Goal: Task Accomplishment & Management: Manage account settings

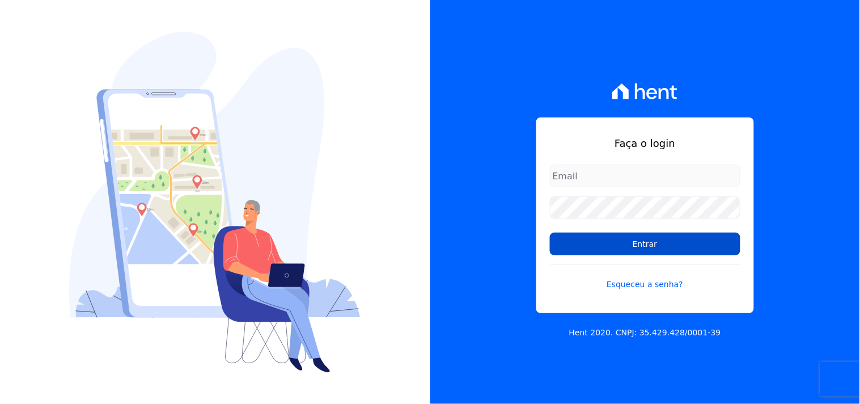
type input "[EMAIL_ADDRESS][DOMAIN_NAME]"
click at [664, 251] on input "Entrar" at bounding box center [645, 243] width 190 height 23
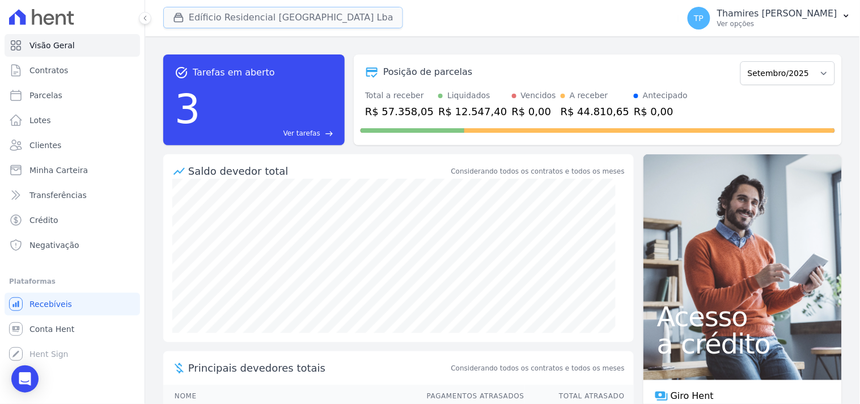
click at [273, 16] on button "Edíficio Residencial Grevílea Park Lba" at bounding box center [283, 18] width 240 height 22
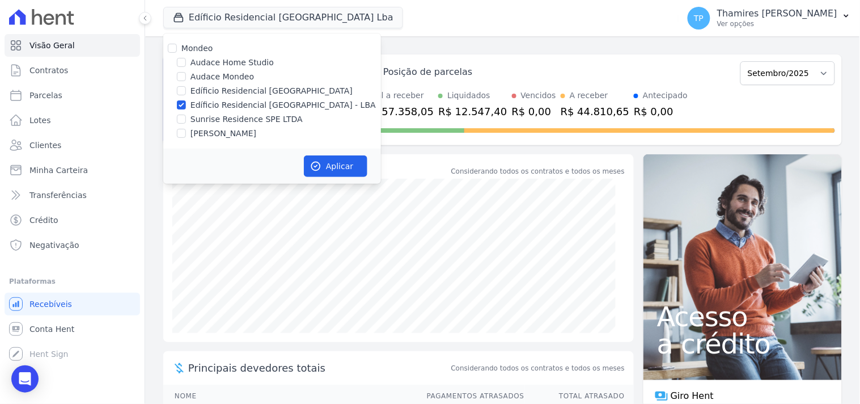
click at [254, 87] on label "Edíficio Residencial Grevílea Park" at bounding box center [271, 91] width 162 height 12
click at [186, 87] on input "Edíficio Residencial Grevílea Park" at bounding box center [181, 90] width 9 height 9
checkbox input "true"
click at [232, 78] on label "Audace Mondeo" at bounding box center [221, 77] width 63 height 12
click at [186, 78] on input "Audace Mondeo" at bounding box center [181, 76] width 9 height 9
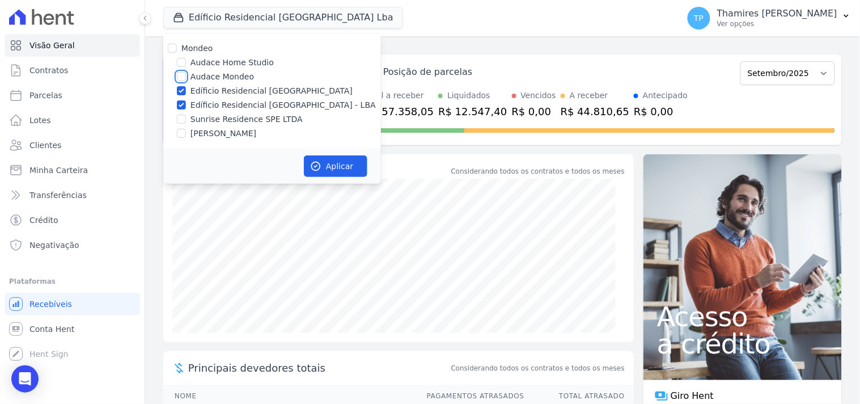
checkbox input "true"
click at [236, 91] on label "Edíficio Residencial [GEOGRAPHIC_DATA]" at bounding box center [271, 91] width 162 height 12
click at [186, 91] on input "Edíficio Residencial [GEOGRAPHIC_DATA]" at bounding box center [181, 90] width 9 height 9
checkbox input "false"
click at [246, 105] on label "Edíficio Residencial [GEOGRAPHIC_DATA] - LBA" at bounding box center [282, 105] width 185 height 12
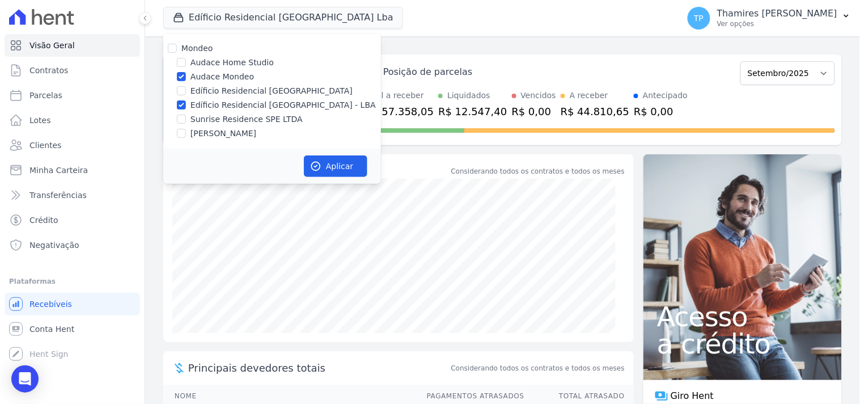
click at [186, 105] on input "Edíficio Residencial [GEOGRAPHIC_DATA] - LBA" at bounding box center [181, 104] width 9 height 9
checkbox input "false"
click at [334, 173] on button "Aplicar" at bounding box center [335, 166] width 63 height 22
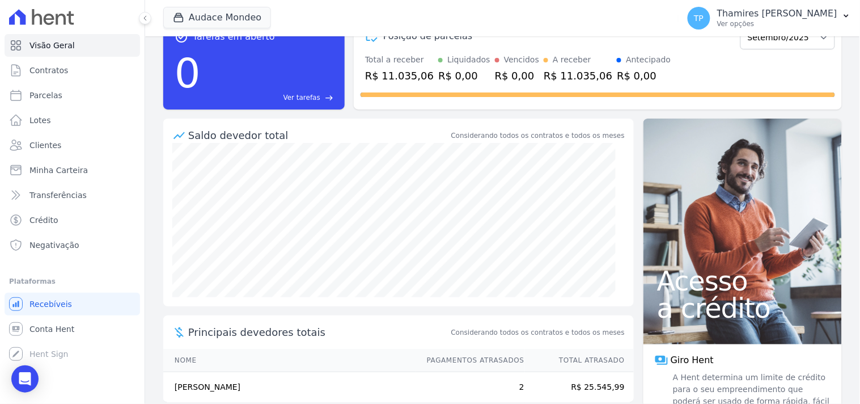
scroll to position [67, 0]
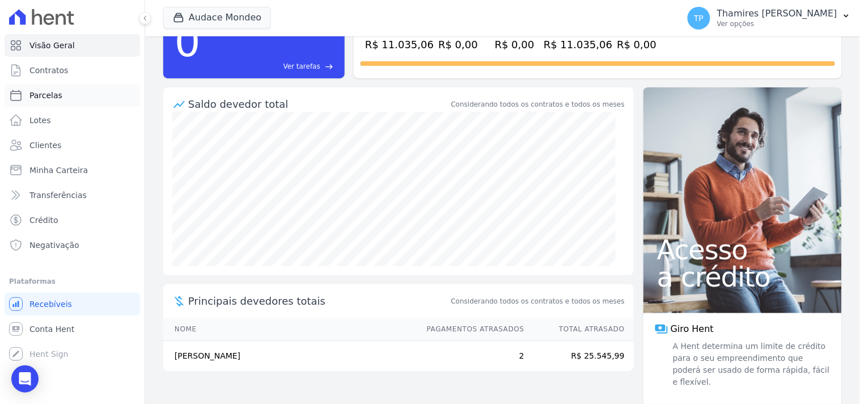
click at [74, 94] on link "Parcelas" at bounding box center [72, 95] width 135 height 23
select select
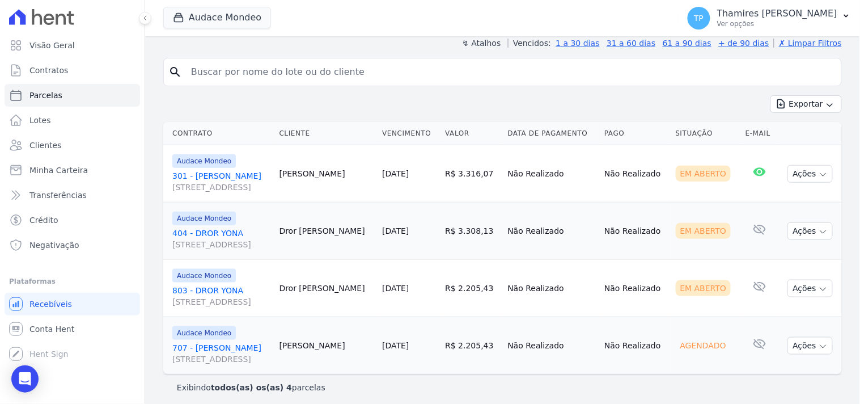
scroll to position [197, 0]
click at [218, 23] on button "Audace Mondeo" at bounding box center [217, 18] width 108 height 22
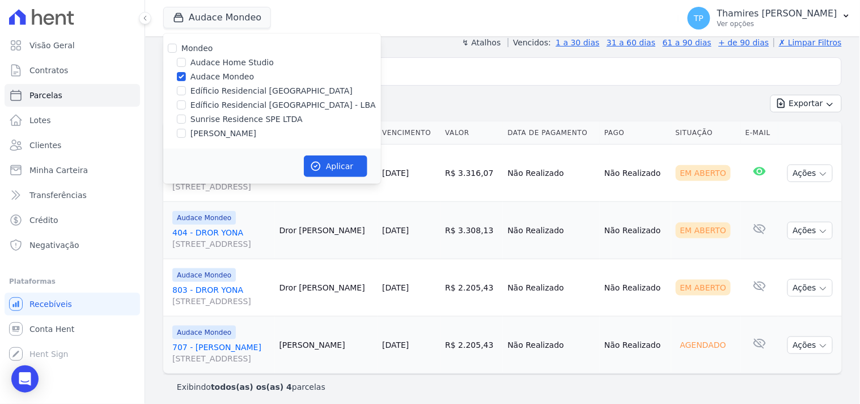
click at [219, 104] on label "Edíficio Residencial [GEOGRAPHIC_DATA] - LBA" at bounding box center [282, 105] width 185 height 12
click at [186, 104] on input "Edíficio Residencial [GEOGRAPHIC_DATA] - LBA" at bounding box center [181, 104] width 9 height 9
checkbox input "true"
click at [228, 77] on label "Audace Mondeo" at bounding box center [221, 77] width 63 height 12
click at [186, 77] on input "Audace Mondeo" at bounding box center [181, 76] width 9 height 9
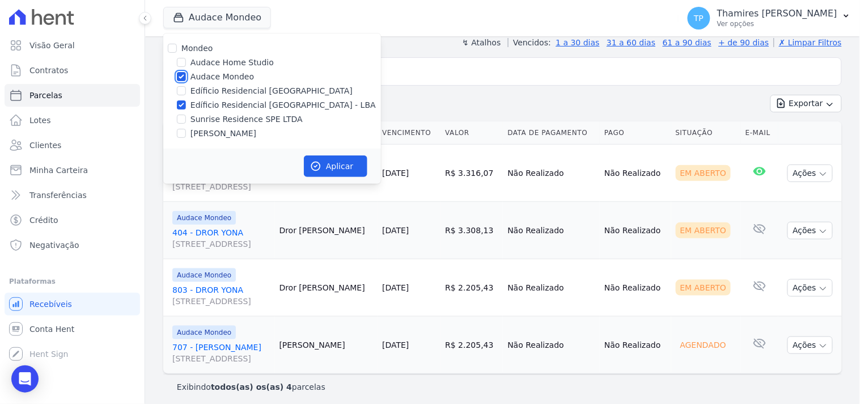
checkbox input "false"
click at [334, 159] on button "Aplicar" at bounding box center [335, 166] width 63 height 22
select select
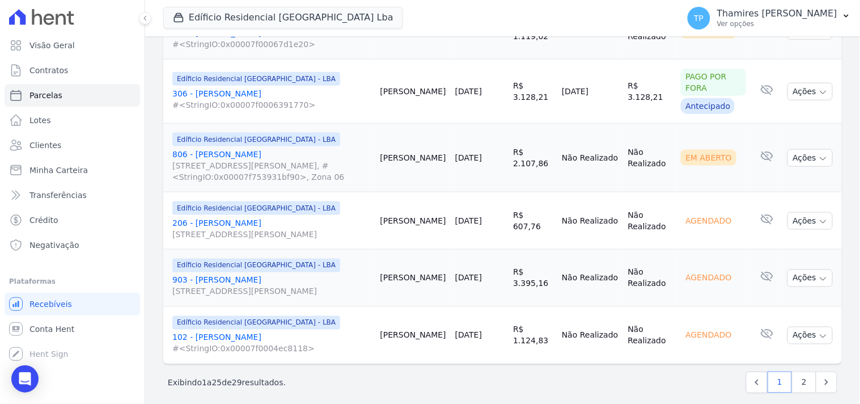
scroll to position [1450, 0]
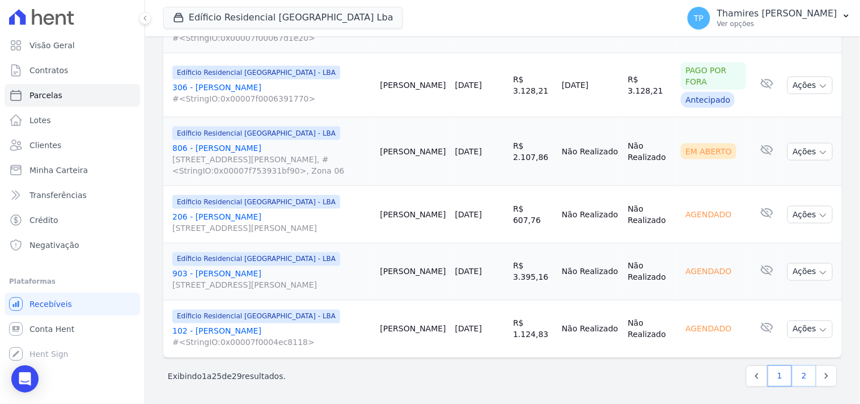
click at [796, 372] on link "2" at bounding box center [804, 376] width 24 height 22
select select
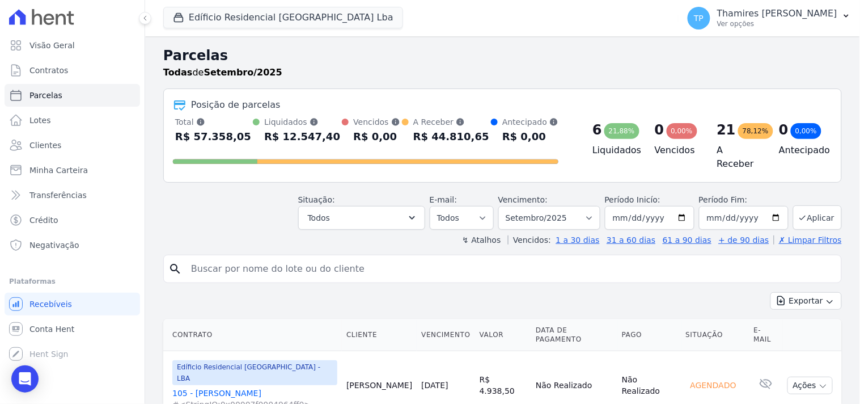
scroll to position [233, 0]
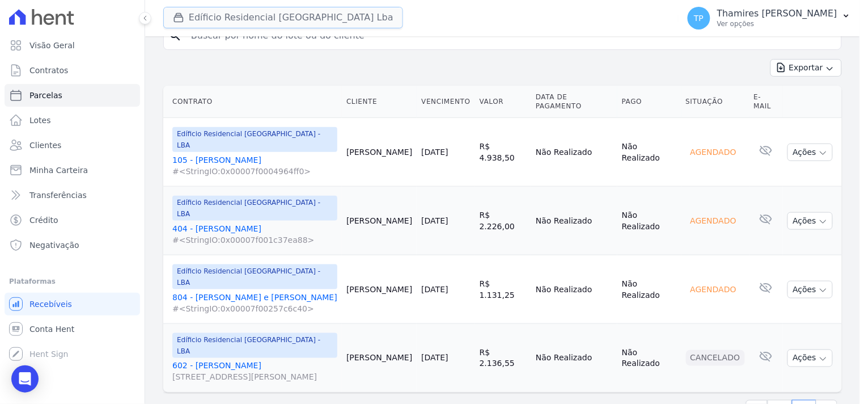
click at [208, 18] on button "Edíficio Residencial Grevílea Park Lba" at bounding box center [283, 18] width 240 height 22
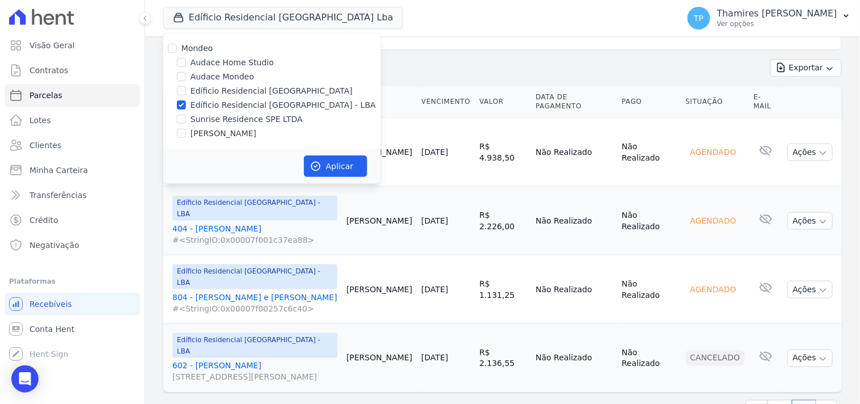
click at [230, 134] on label "[PERSON_NAME]" at bounding box center [223, 134] width 66 height 12
click at [186, 134] on input "[PERSON_NAME]" at bounding box center [181, 133] width 9 height 9
checkbox input "true"
click at [244, 105] on label "Edíficio Residencial [GEOGRAPHIC_DATA] - LBA" at bounding box center [282, 105] width 185 height 12
click at [186, 105] on input "Edíficio Residencial [GEOGRAPHIC_DATA] - LBA" at bounding box center [181, 104] width 9 height 9
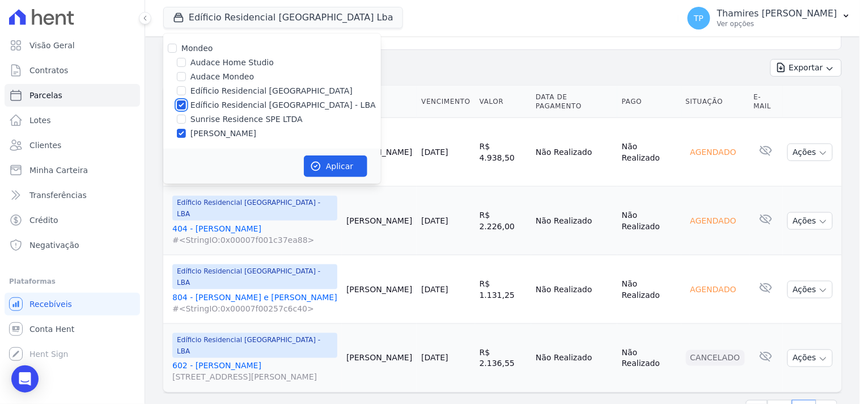
checkbox input "false"
click at [321, 156] on button "Aplicar" at bounding box center [335, 166] width 63 height 22
select select
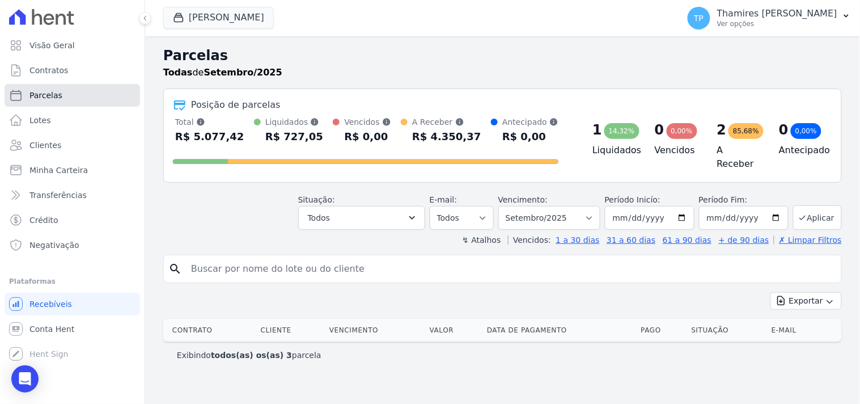
click at [112, 101] on link "Parcelas" at bounding box center [72, 95] width 135 height 23
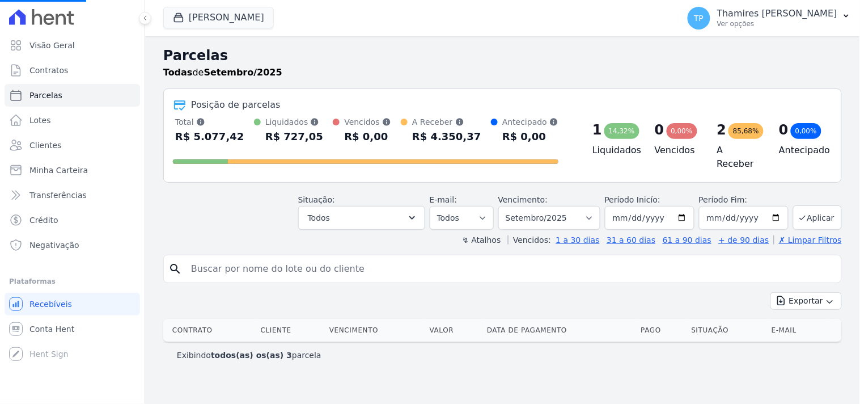
select select
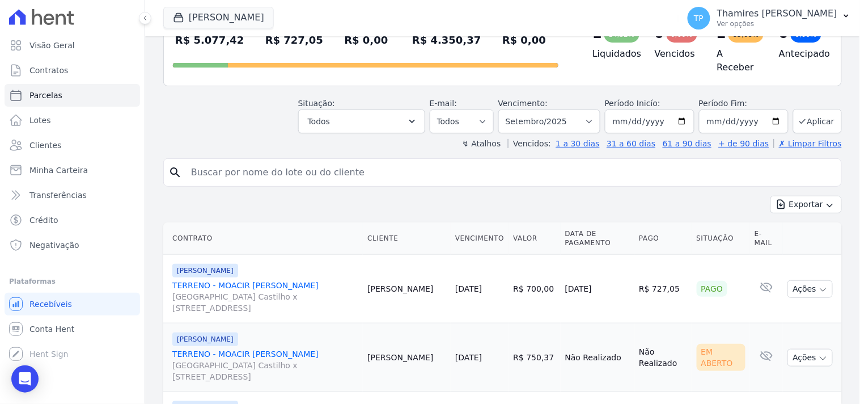
scroll to position [183, 0]
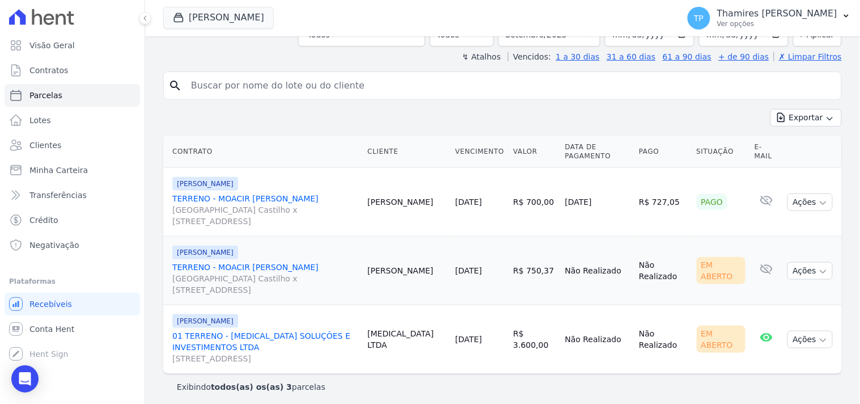
drag, startPoint x: 567, startPoint y: 200, endPoint x: 615, endPoint y: 197, distance: 47.2
click at [615, 197] on td "[DATE]" at bounding box center [598, 202] width 74 height 69
click at [615, 196] on td "[DATE]" at bounding box center [598, 202] width 74 height 69
drag, startPoint x: 565, startPoint y: 200, endPoint x: 613, endPoint y: 209, distance: 49.6
click at [613, 209] on td "[DATE]" at bounding box center [598, 202] width 74 height 69
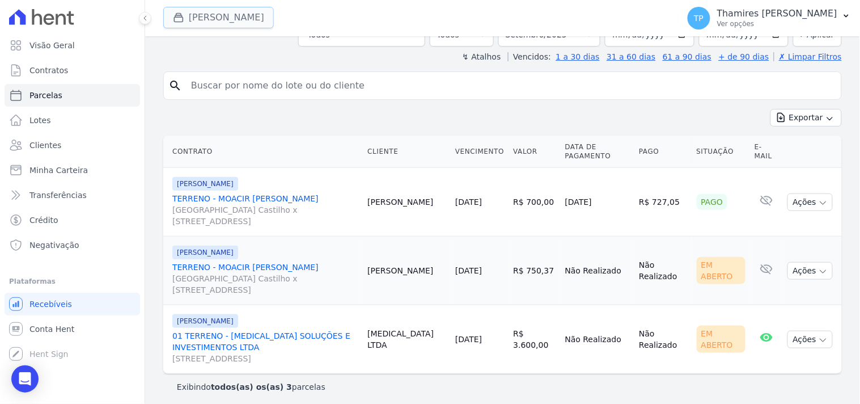
click at [236, 11] on button "Terreno De Goioerê" at bounding box center [218, 18] width 111 height 22
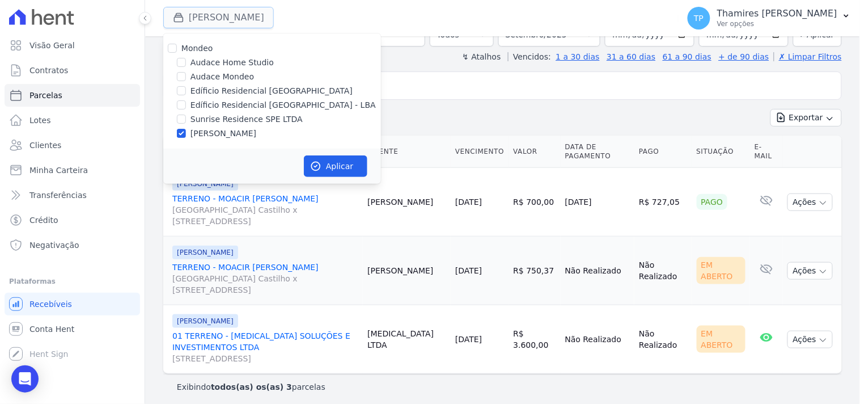
click at [236, 11] on button "Terreno De Goioerê" at bounding box center [218, 18] width 111 height 22
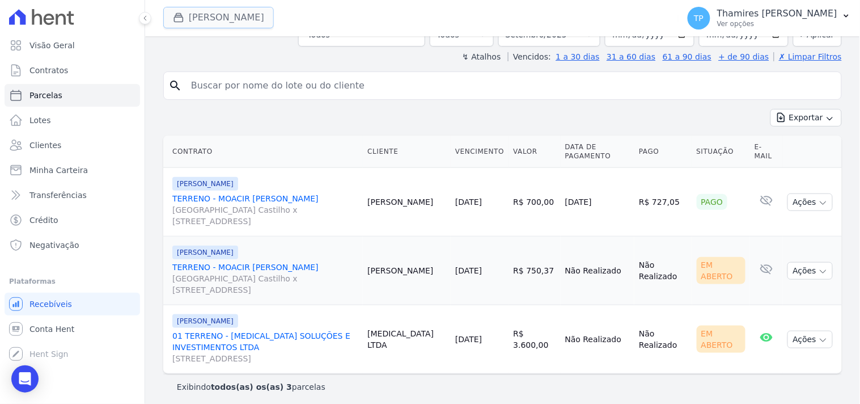
click at [236, 11] on button "Terreno De Goioerê" at bounding box center [218, 18] width 111 height 22
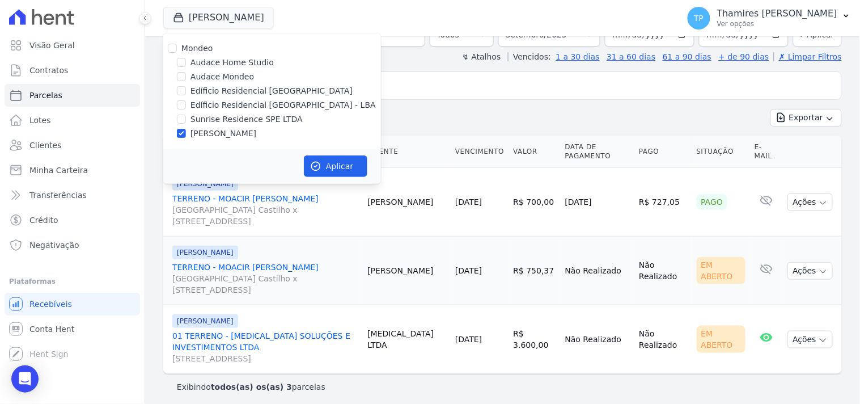
click at [234, 120] on label "Sunrise Residence SPE LTDA" at bounding box center [246, 119] width 112 height 12
click at [186, 120] on input "Sunrise Residence SPE LTDA" at bounding box center [181, 119] width 9 height 9
checkbox input "true"
click at [236, 128] on label "[PERSON_NAME]" at bounding box center [223, 134] width 66 height 12
click at [186, 129] on input "[PERSON_NAME]" at bounding box center [181, 133] width 9 height 9
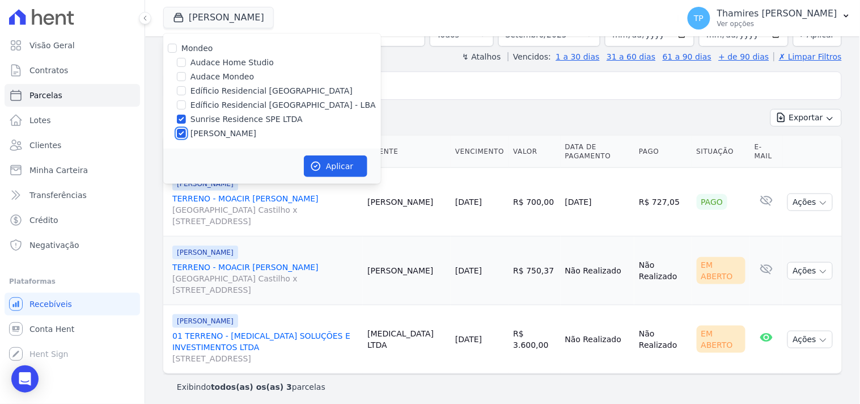
checkbox input "false"
click at [342, 162] on button "Aplicar" at bounding box center [335, 166] width 63 height 22
select select
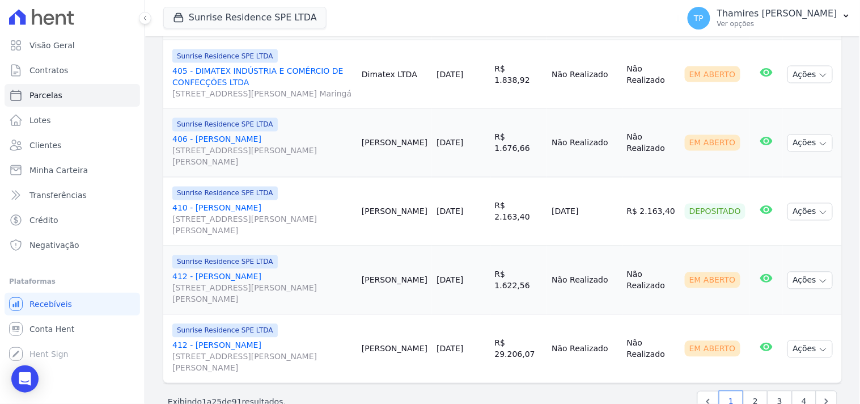
scroll to position [1606, 0]
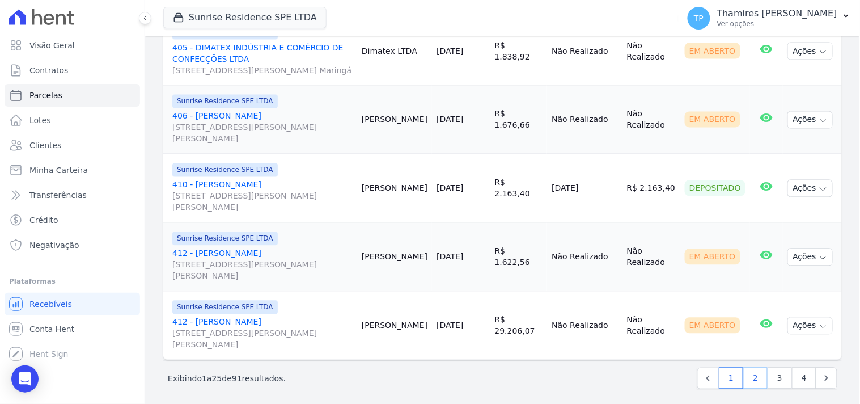
click at [749, 379] on link "2" at bounding box center [755, 378] width 24 height 22
select select
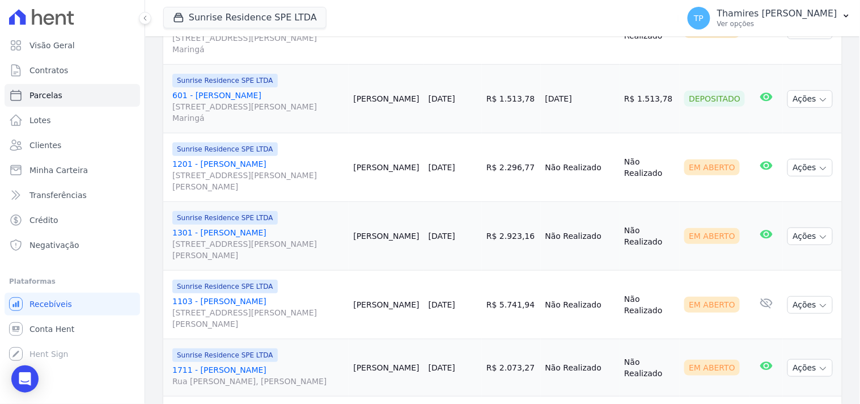
scroll to position [1197, 0]
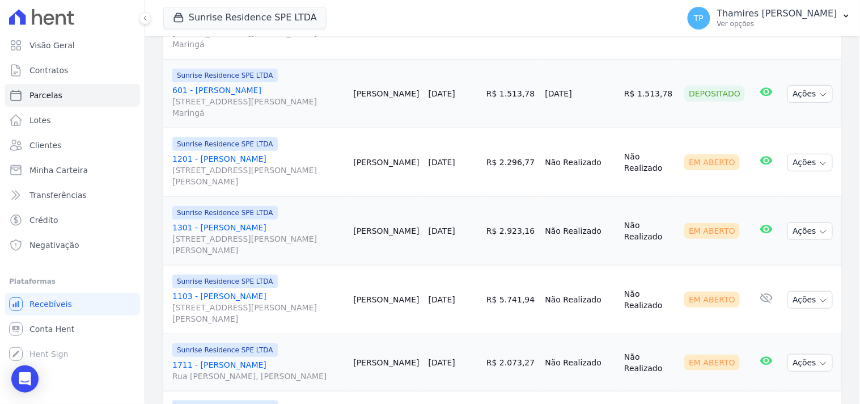
drag, startPoint x: 544, startPoint y: 81, endPoint x: 600, endPoint y: 77, distance: 55.7
click at [600, 77] on tr "Sunrise Residence SPE LTDA 601 - [PERSON_NAME] [STREET_ADDRESS][PERSON_NAME] Ma…" at bounding box center [502, 94] width 679 height 69
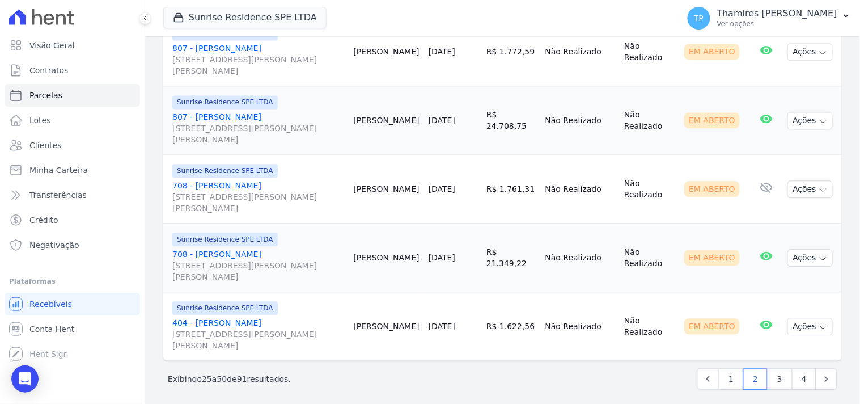
scroll to position [1708, 0]
click at [774, 370] on link "3" at bounding box center [780, 378] width 24 height 22
select select
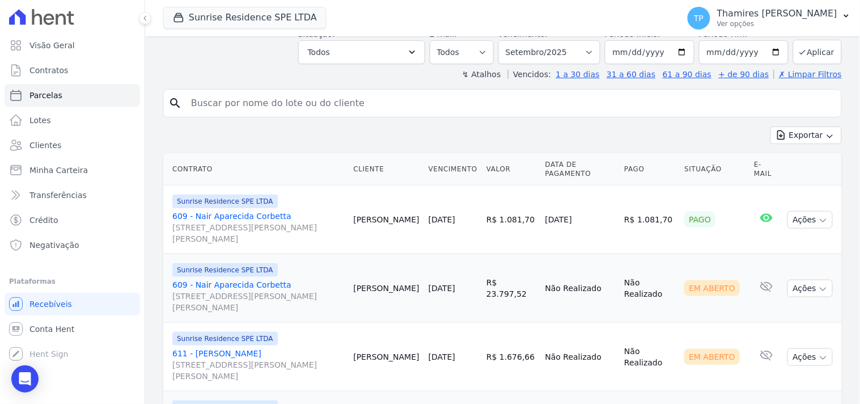
scroll to position [189, 0]
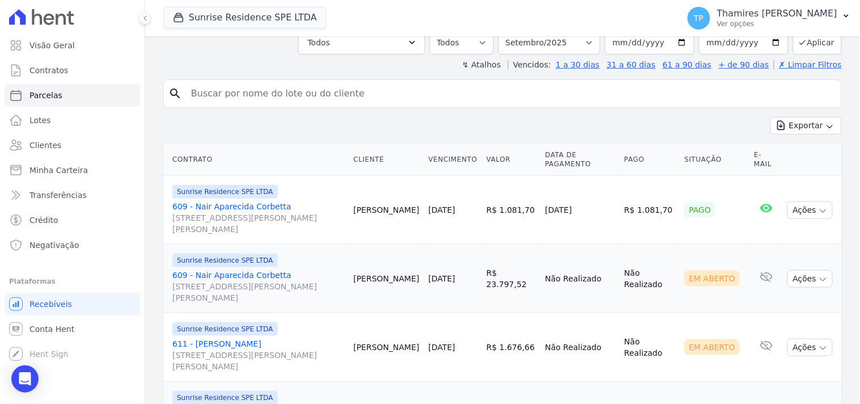
drag, startPoint x: 547, startPoint y: 189, endPoint x: 621, endPoint y: 190, distance: 74.3
click at [621, 190] on tr "Sunrise Residence SPE LTDA 609 - Nair Aparecida Corbetta Rua Anacleto Luiz de O…" at bounding box center [502, 210] width 679 height 69
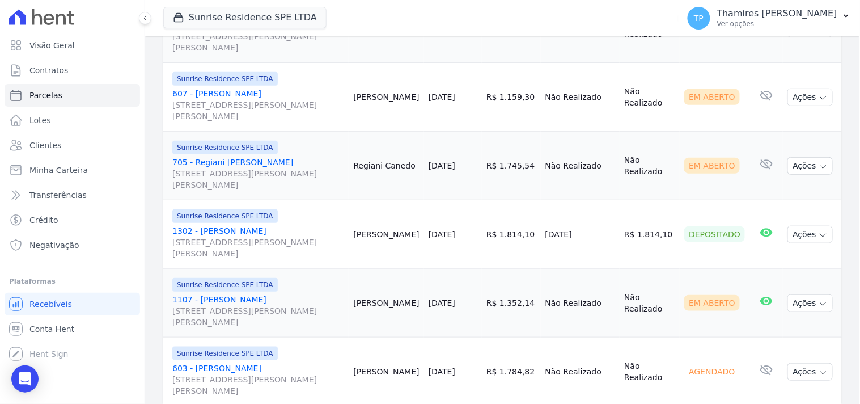
scroll to position [1323, 0]
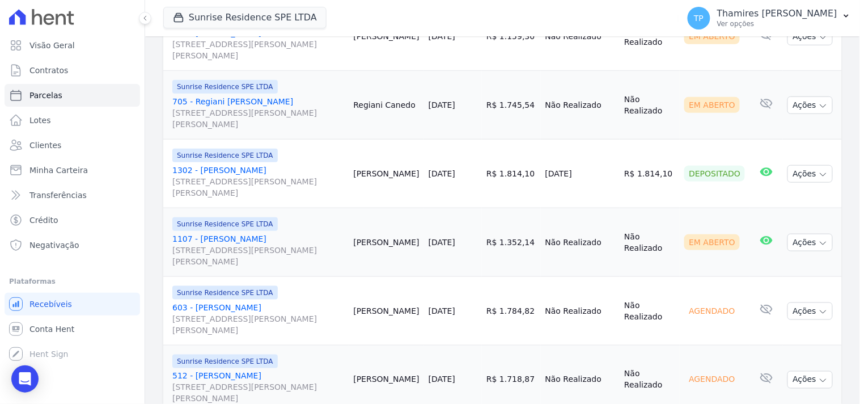
drag, startPoint x: 554, startPoint y: 158, endPoint x: 605, endPoint y: 152, distance: 51.3
click at [605, 152] on td "01/09/2025" at bounding box center [580, 173] width 79 height 69
drag, startPoint x: 605, startPoint y: 152, endPoint x: 543, endPoint y: 160, distance: 62.4
click at [543, 160] on tr "Sunrise Residence SPE LTDA 1302 - Rosemary Chaves Breda Rua Anacleto Luiz de Ol…" at bounding box center [502, 173] width 679 height 69
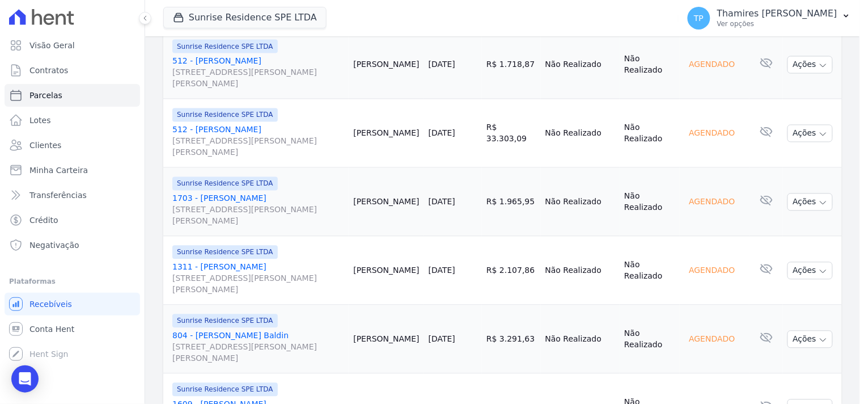
scroll to position [1708, 0]
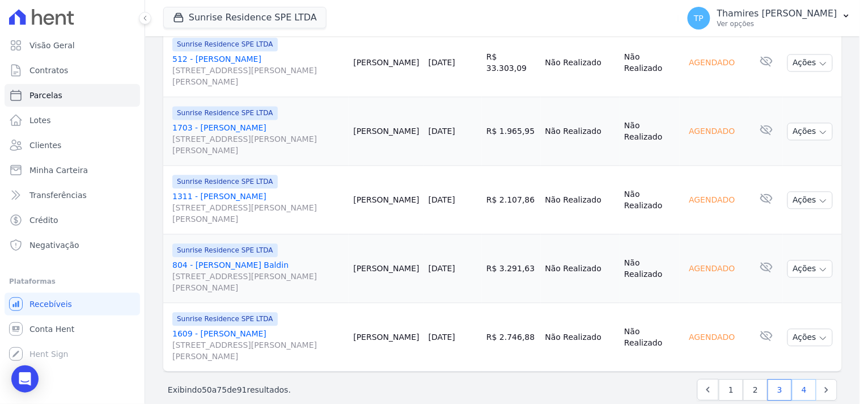
click at [795, 379] on link "4" at bounding box center [804, 390] width 24 height 22
select select
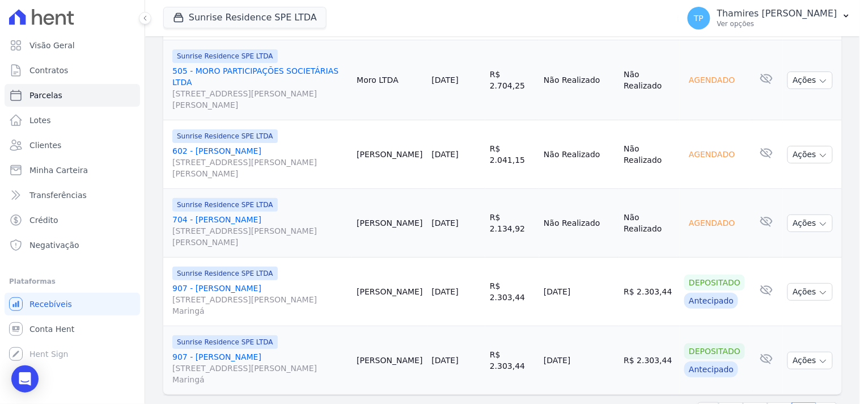
scroll to position [1091, 0]
click at [721, 401] on link "1" at bounding box center [731, 412] width 24 height 22
select select
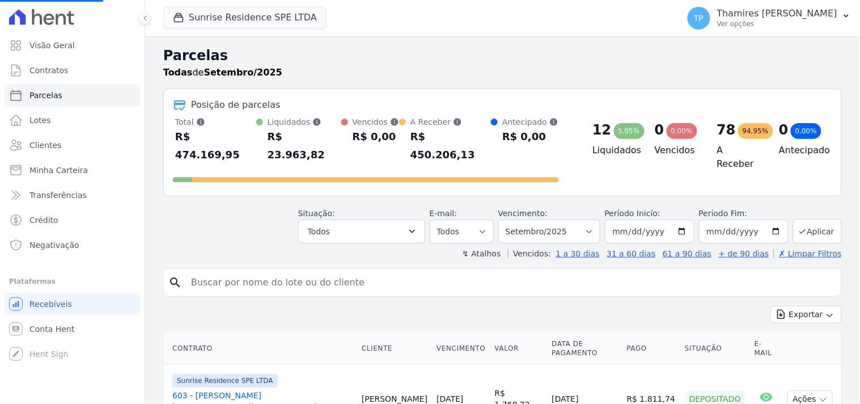
select select
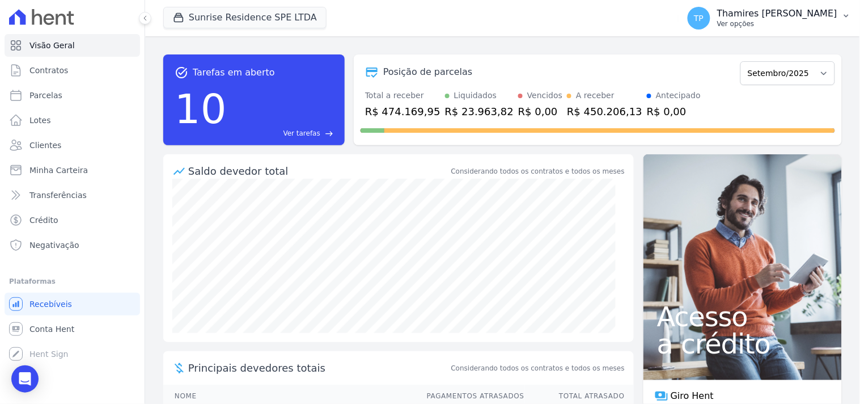
click at [761, 8] on p "Thamires [PERSON_NAME]" at bounding box center [777, 13] width 120 height 11
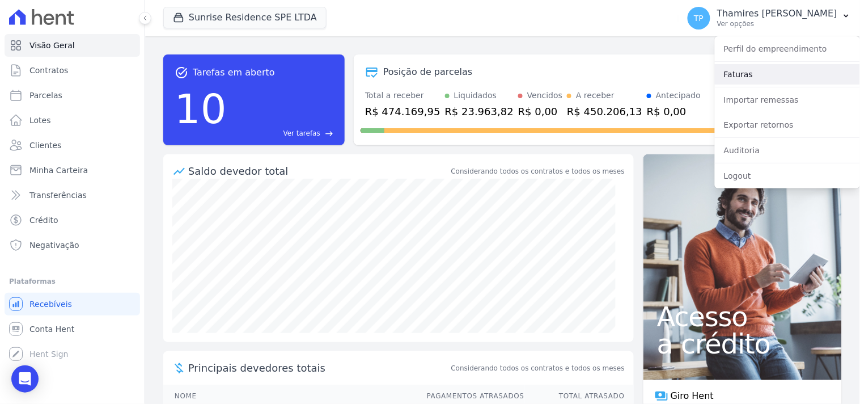
click at [767, 66] on link "Faturas" at bounding box center [787, 74] width 145 height 20
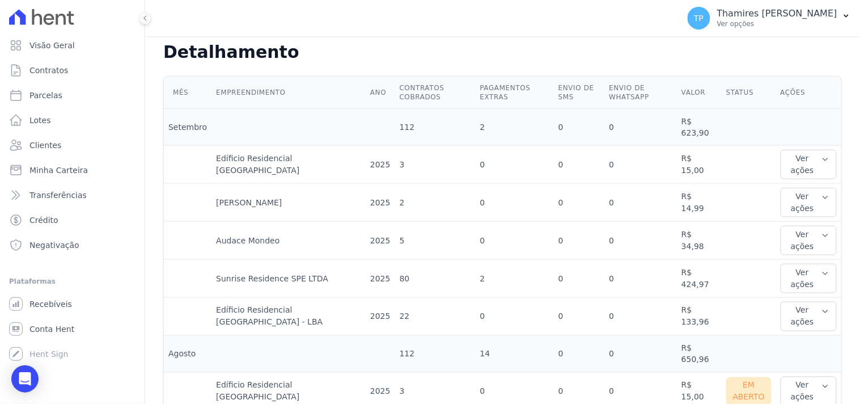
scroll to position [315, 0]
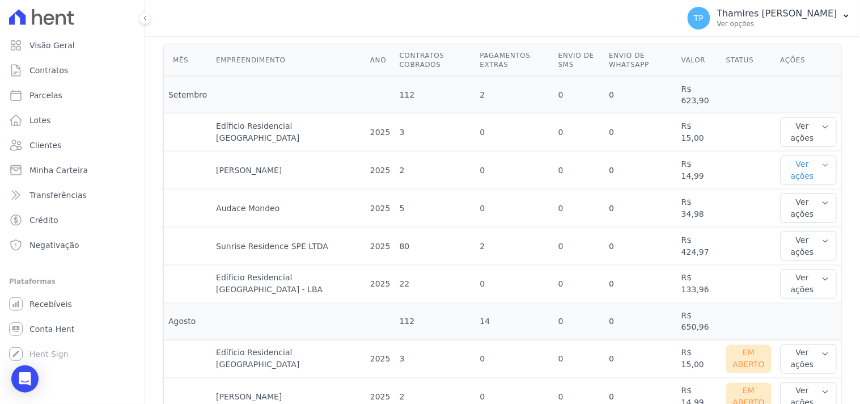
click at [808, 155] on button "Ver ações" at bounding box center [809, 169] width 56 height 29
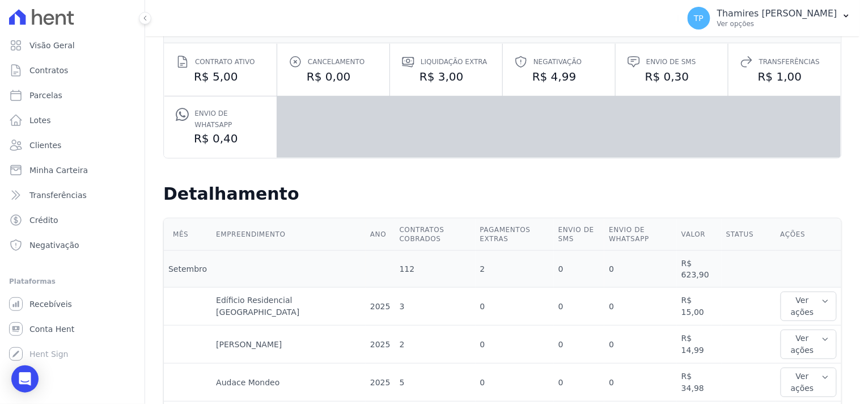
scroll to position [0, 0]
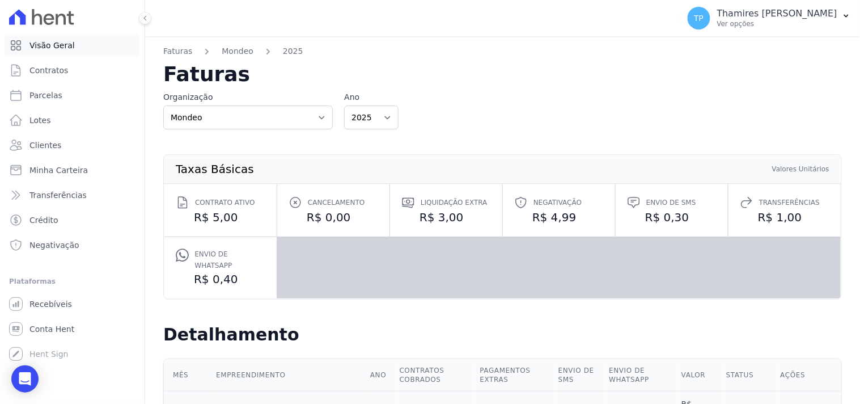
click at [74, 47] on link "Visão Geral" at bounding box center [72, 45] width 135 height 23
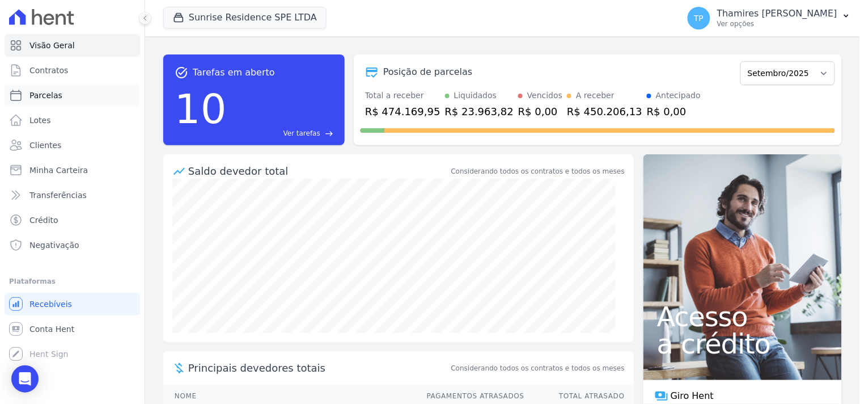
click at [78, 98] on link "Parcelas" at bounding box center [72, 95] width 135 height 23
select select
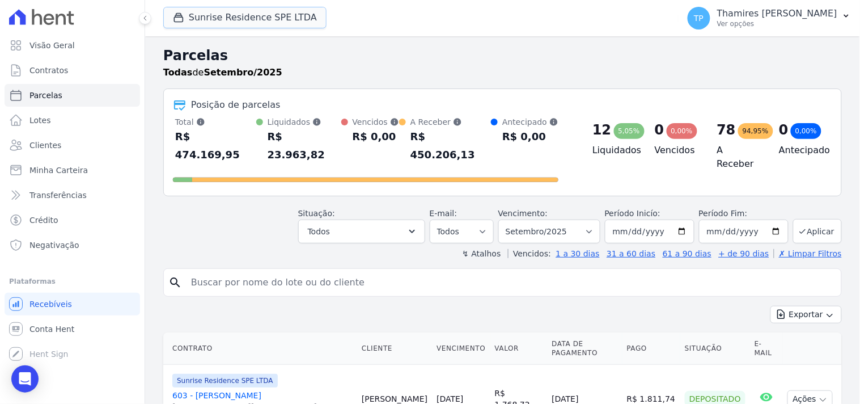
click at [262, 20] on button "Sunrise Residence SPE LTDA" at bounding box center [244, 18] width 163 height 22
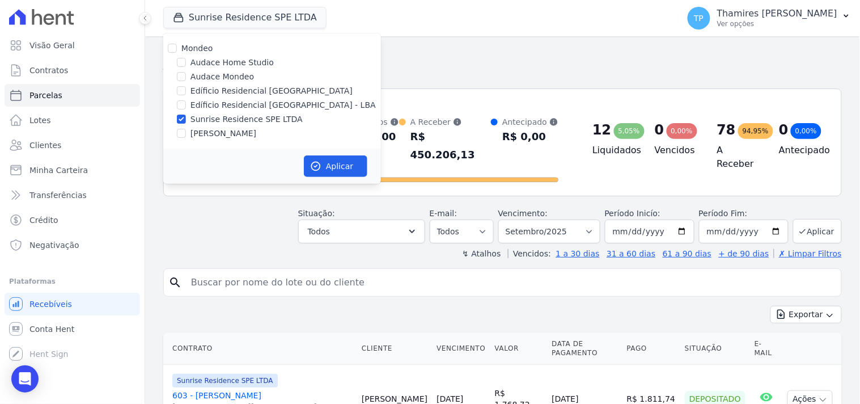
click at [215, 77] on label "Audace Mondeo" at bounding box center [221, 77] width 63 height 12
click at [186, 77] on input "Audace Mondeo" at bounding box center [181, 76] width 9 height 9
checkbox input "true"
click at [258, 102] on label "Edíficio Residencial [GEOGRAPHIC_DATA] - LBA" at bounding box center [282, 105] width 185 height 12
click at [240, 131] on label "[PERSON_NAME]" at bounding box center [223, 134] width 66 height 12
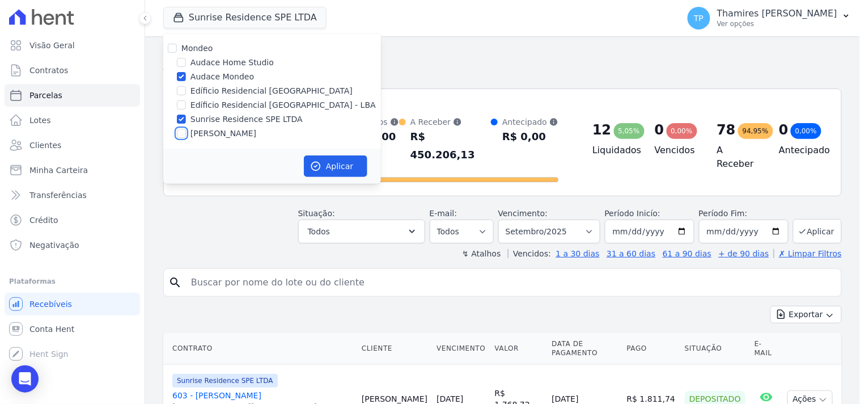
click at [186, 131] on input "[PERSON_NAME]" at bounding box center [181, 133] width 9 height 9
checkbox input "true"
click at [235, 107] on label "Edíficio Residencial [GEOGRAPHIC_DATA] - LBA" at bounding box center [282, 105] width 185 height 12
click at [186, 107] on input "Edíficio Residencial [GEOGRAPHIC_DATA] - LBA" at bounding box center [181, 104] width 9 height 9
checkbox input "true"
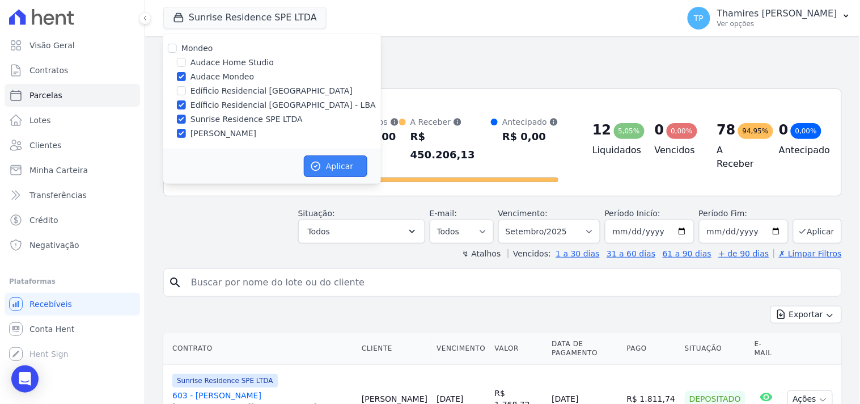
click at [341, 163] on button "Aplicar" at bounding box center [335, 166] width 63 height 22
select select
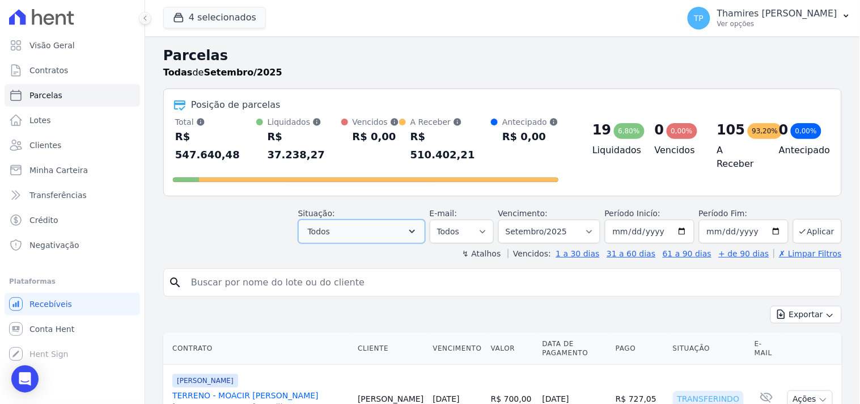
drag, startPoint x: 384, startPoint y: 210, endPoint x: 376, endPoint y: 218, distance: 12.0
click at [384, 219] on button "Todos" at bounding box center [361, 231] width 127 height 24
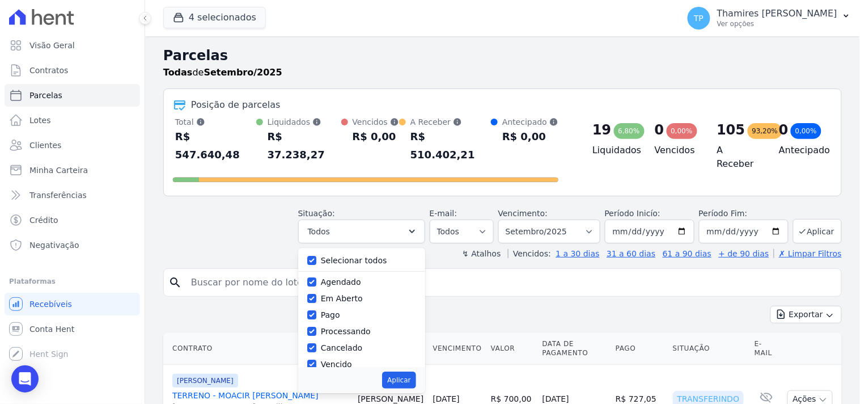
click at [361, 256] on label "Selecionar todos" at bounding box center [354, 260] width 66 height 9
click at [343, 256] on label "Selecionar todos" at bounding box center [354, 260] width 66 height 9
click at [316, 256] on input "Selecionar todos" at bounding box center [311, 260] width 9 height 9
checkbox input "false"
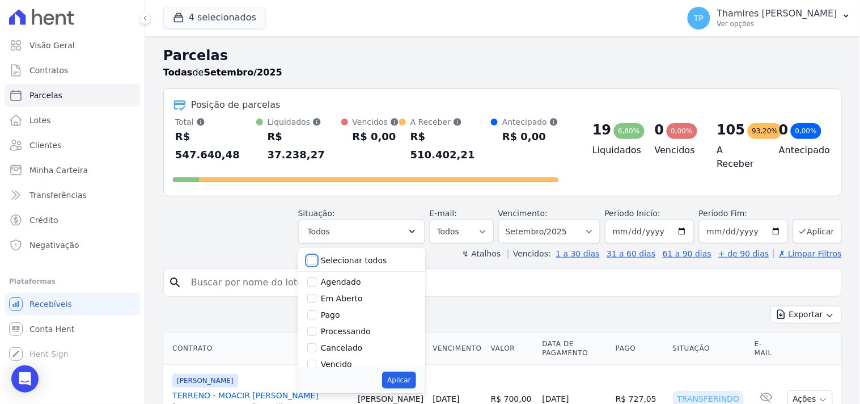
checkbox input "false"
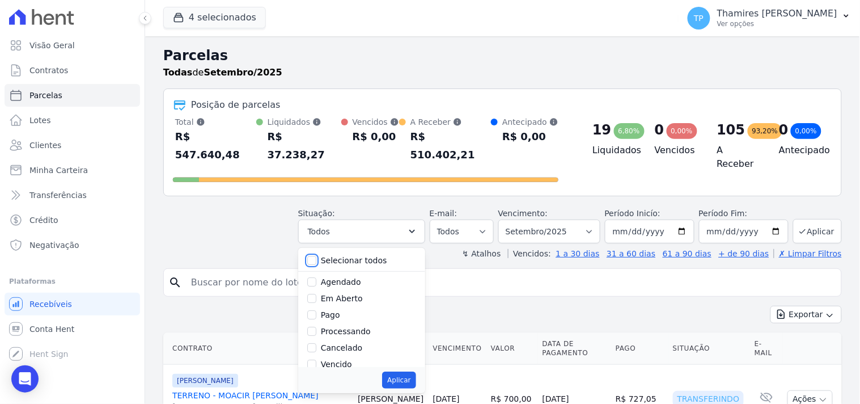
checkbox input "false"
click at [338, 310] on label "Pago" at bounding box center [330, 314] width 19 height 9
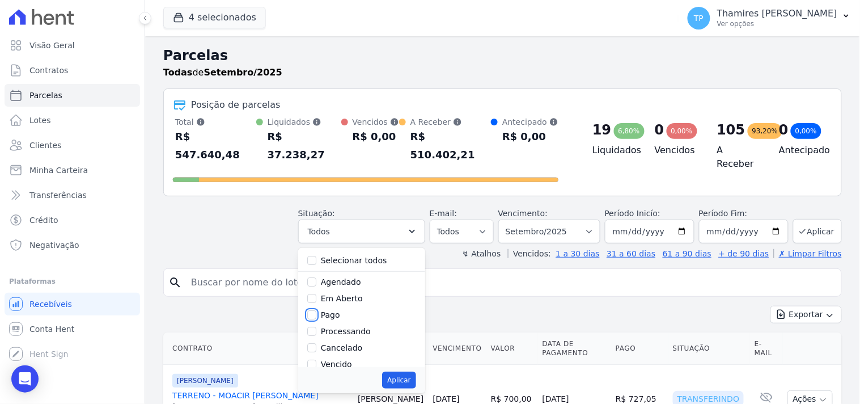
click at [316, 310] on input "Pago" at bounding box center [311, 314] width 9 height 9
checkbox input "true"
click at [353, 313] on label "Transferindo" at bounding box center [345, 317] width 49 height 9
click at [316, 313] on input "Transferindo" at bounding box center [311, 317] width 9 height 9
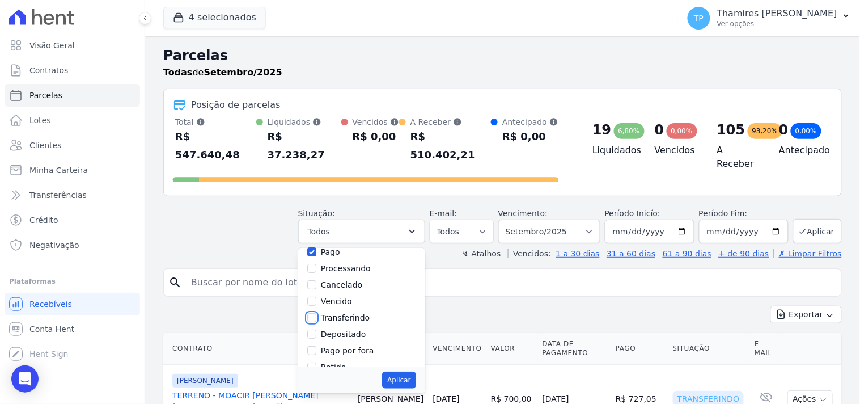
checkbox input "true"
click at [409, 371] on button "Aplicar" at bounding box center [398, 379] width 33 height 17
select select "paid"
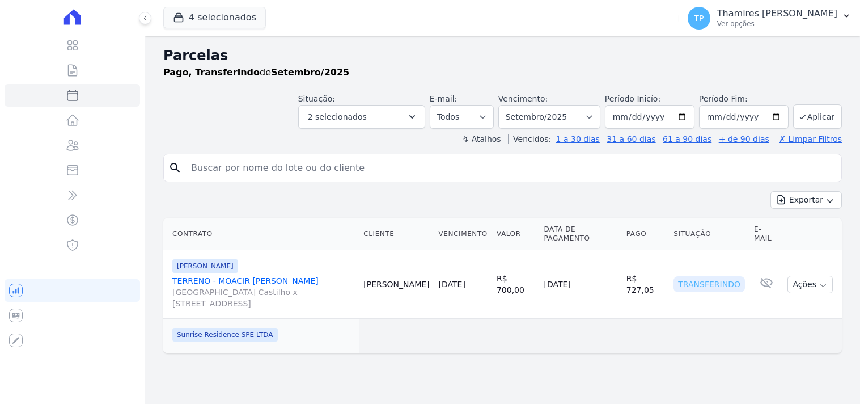
select select
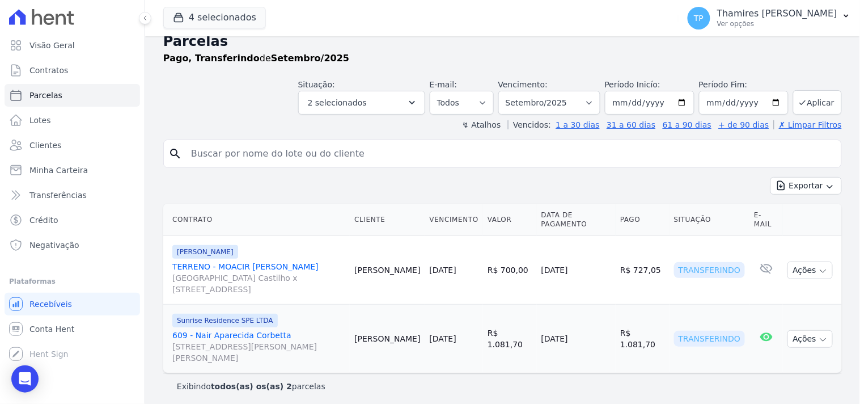
scroll to position [18, 0]
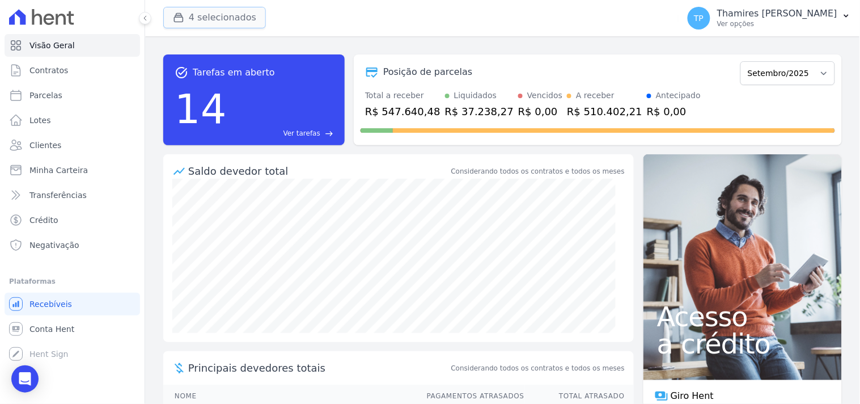
click at [199, 16] on button "4 selecionados" at bounding box center [214, 18] width 103 height 22
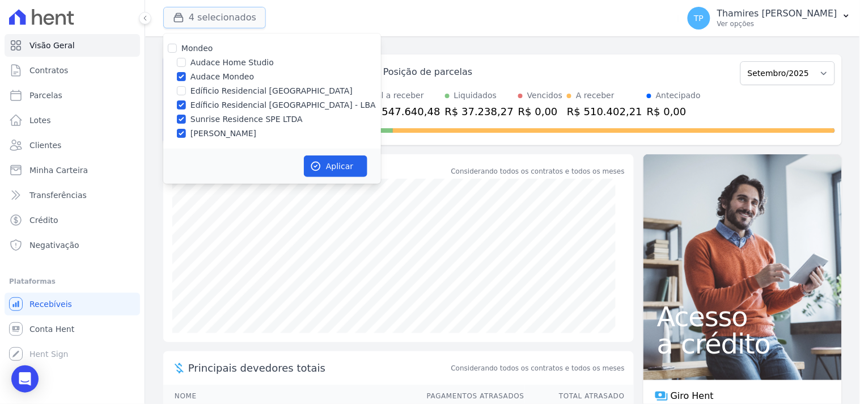
click at [198, 15] on button "4 selecionados" at bounding box center [214, 18] width 103 height 22
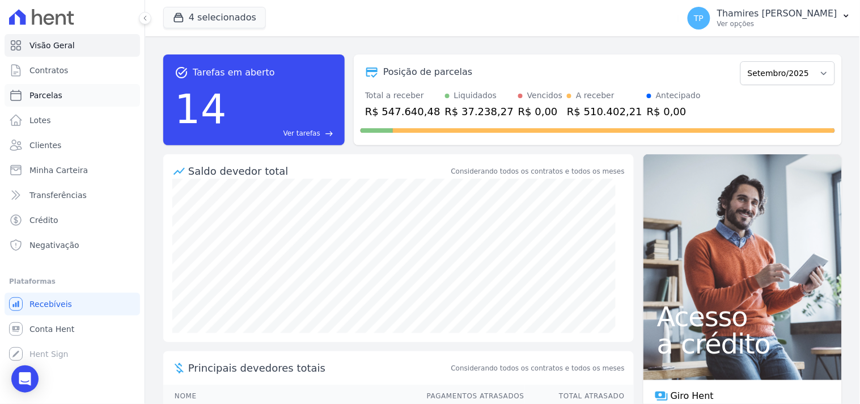
click at [107, 102] on link "Parcelas" at bounding box center [72, 95] width 135 height 23
select select
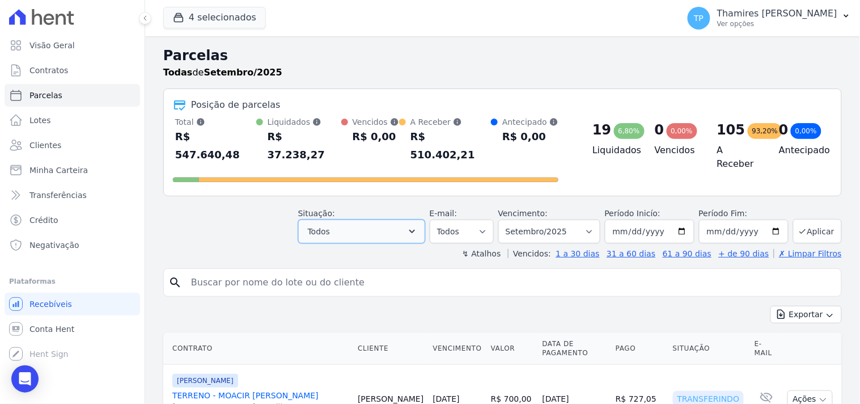
click at [342, 219] on button "Todos" at bounding box center [361, 231] width 127 height 24
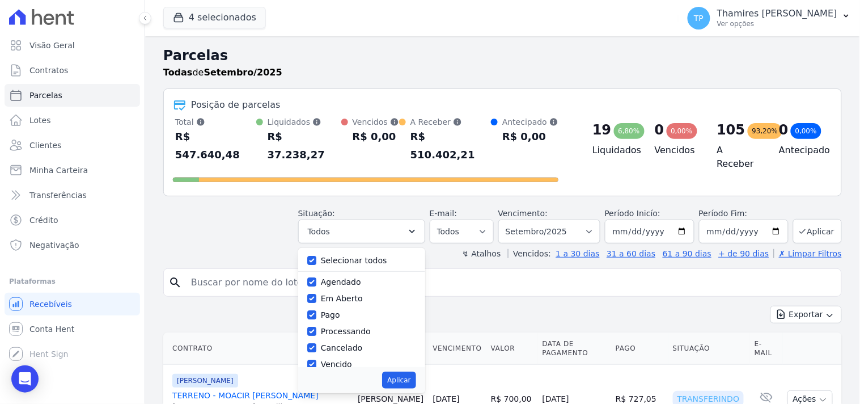
click at [338, 256] on label "Selecionar todos" at bounding box center [354, 260] width 66 height 9
click at [316, 256] on input "Selecionar todos" at bounding box center [311, 260] width 9 height 9
checkbox input "false"
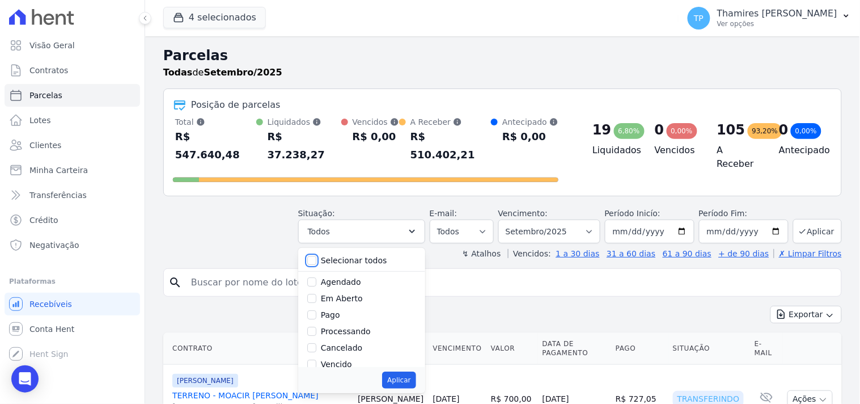
checkbox input "false"
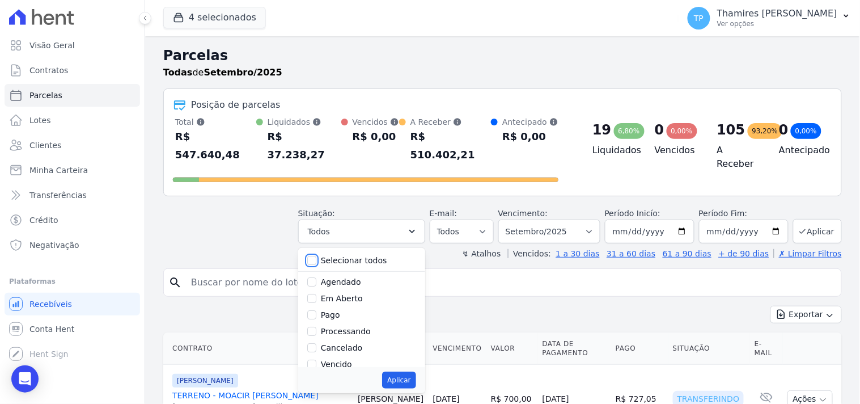
checkbox input "false"
click at [337, 310] on label "Pago" at bounding box center [330, 314] width 19 height 9
click at [316, 310] on input "Pago" at bounding box center [311, 314] width 9 height 9
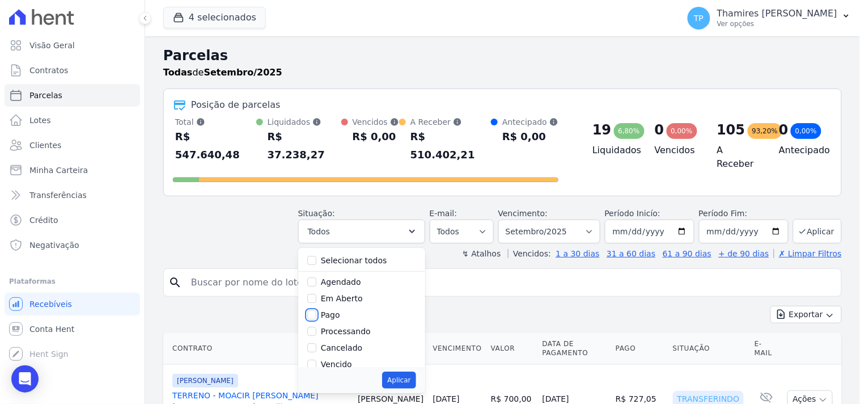
checkbox input "true"
click at [348, 313] on label "Transferindo" at bounding box center [345, 317] width 49 height 9
click at [353, 313] on label "Transferindo" at bounding box center [345, 317] width 49 height 9
click at [316, 313] on input "Transferindo" at bounding box center [311, 317] width 9 height 9
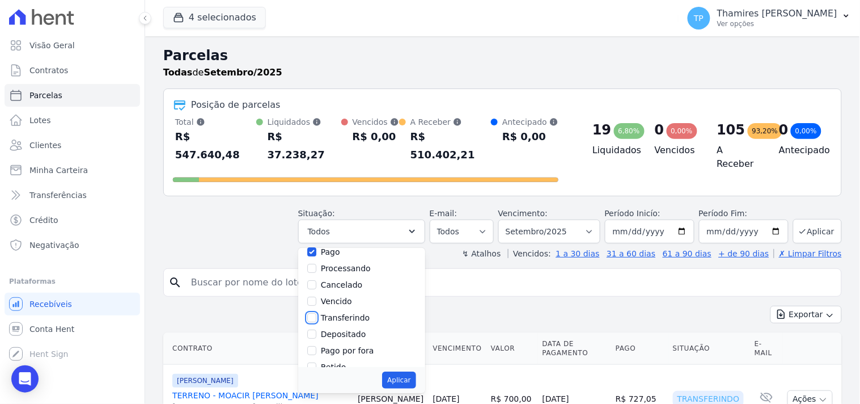
checkbox input "true"
click at [404, 371] on button "Aplicar" at bounding box center [398, 379] width 33 height 17
select select "paid"
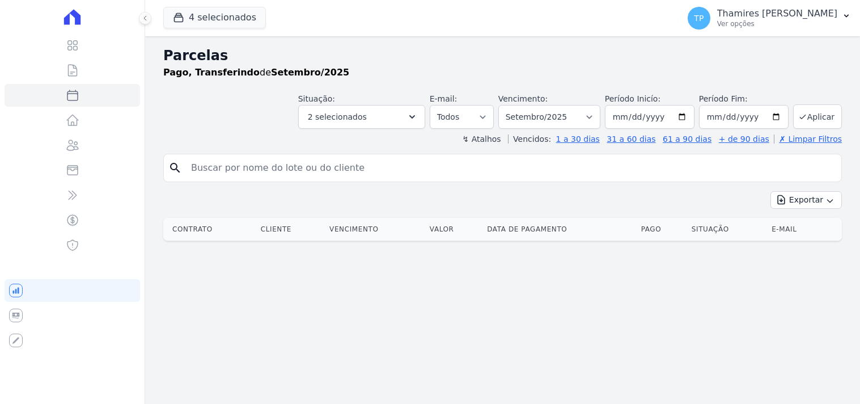
select select
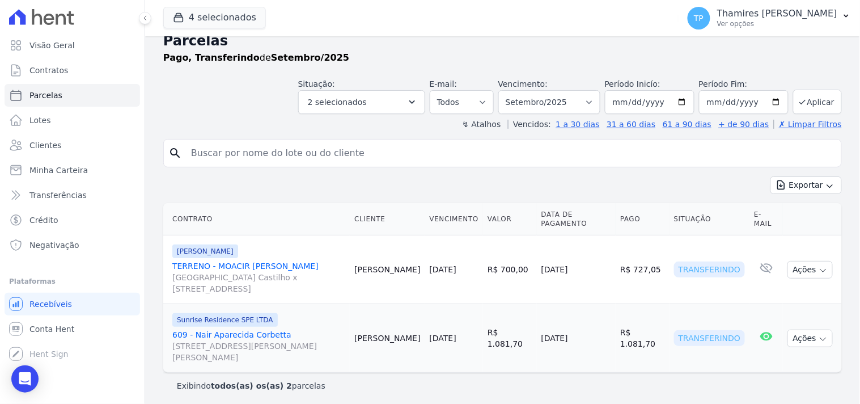
scroll to position [18, 0]
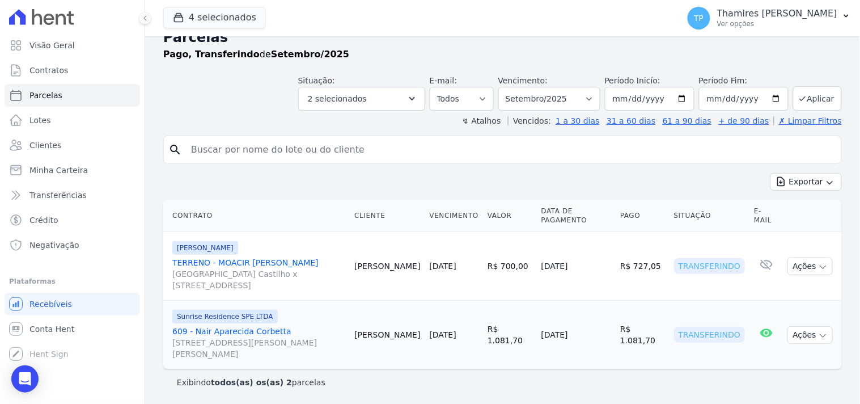
click at [242, 159] on input "search" at bounding box center [510, 149] width 653 height 23
type input "601"
select select
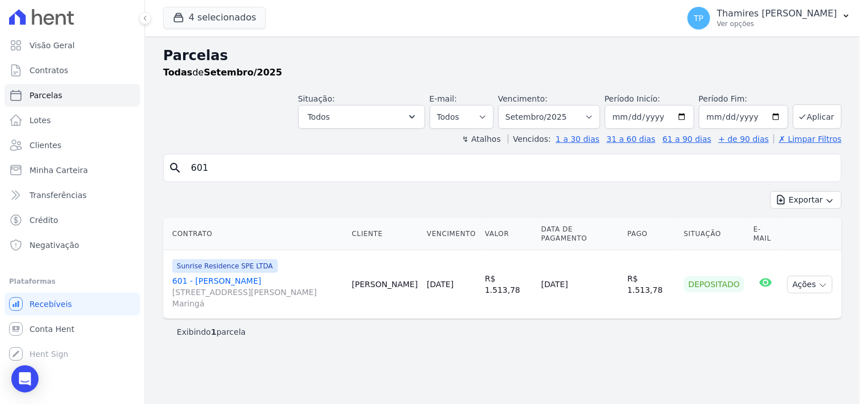
drag, startPoint x: 451, startPoint y: 284, endPoint x: 494, endPoint y: 290, distance: 43.5
click at [494, 290] on tr "Sunrise Residence SPE LTDA 601 - [PERSON_NAME] [STREET_ADDRESS][PERSON_NAME] Ma…" at bounding box center [502, 284] width 679 height 69
drag, startPoint x: 439, startPoint y: 358, endPoint x: 425, endPoint y: 342, distance: 21.3
click at [439, 358] on div "Parcelas Todas de Setembro/2025 Situação: Agendado Em Aberto Pago Processando C…" at bounding box center [502, 219] width 715 height 367
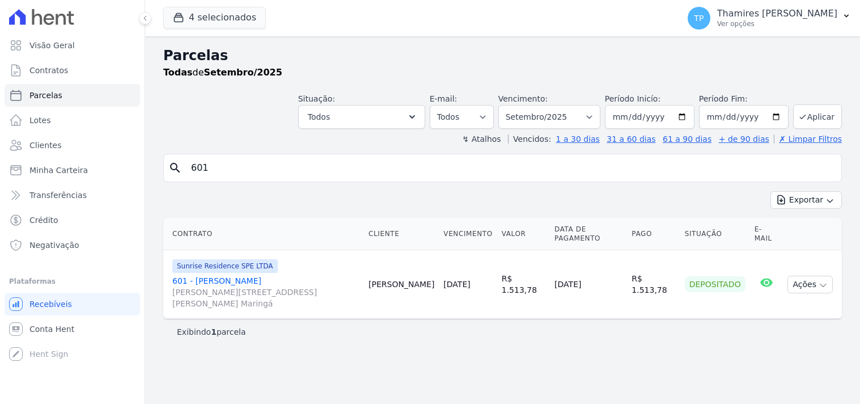
select select
click at [209, 23] on button "4 selecionados" at bounding box center [214, 18] width 103 height 22
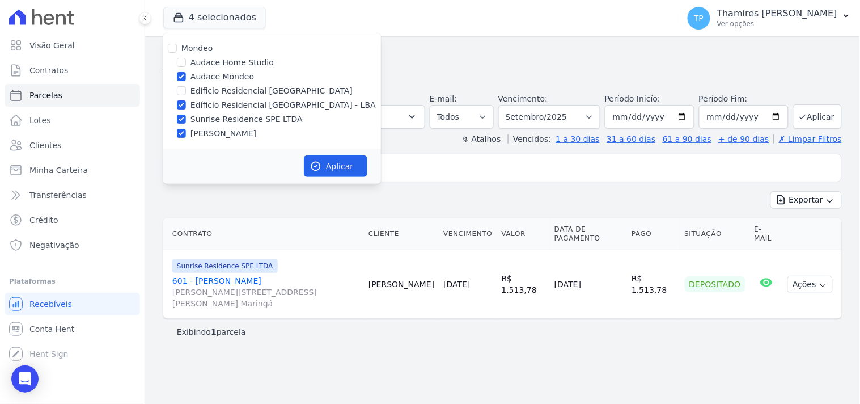
drag, startPoint x: 208, startPoint y: 77, endPoint x: 223, endPoint y: 119, distance: 45.2
click at [208, 76] on label "Audace Mondeo" at bounding box center [221, 77] width 63 height 12
click at [186, 76] on input "Audace Mondeo" at bounding box center [181, 76] width 9 height 9
checkbox input "false"
click at [224, 120] on label "Sunrise Residence SPE LTDA" at bounding box center [246, 119] width 112 height 12
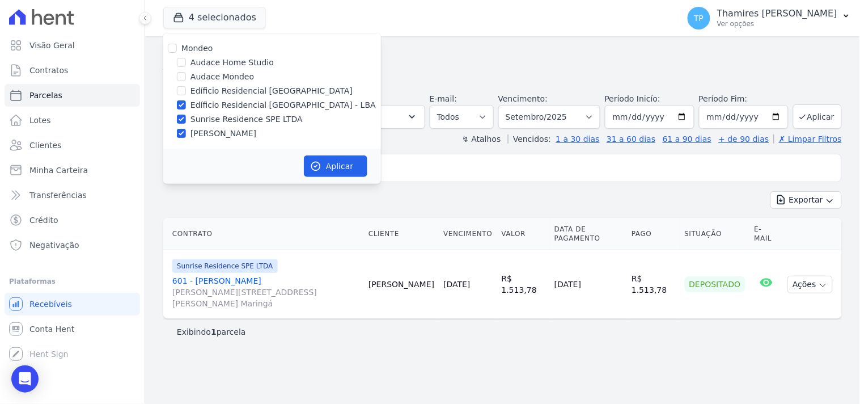
click at [186, 120] on input "Sunrise Residence SPE LTDA" at bounding box center [181, 119] width 9 height 9
checkbox input "false"
click at [227, 131] on label "[PERSON_NAME]" at bounding box center [223, 134] width 66 height 12
click at [186, 131] on input "[PERSON_NAME]" at bounding box center [181, 133] width 9 height 9
checkbox input "false"
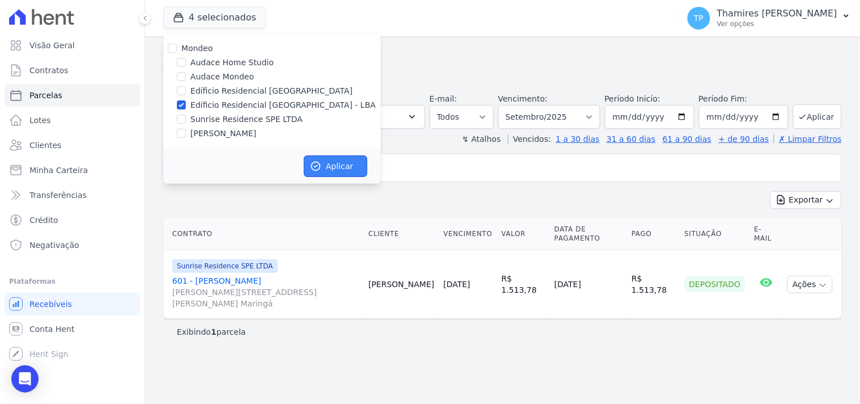
click at [333, 167] on button "Aplicar" at bounding box center [335, 166] width 63 height 22
select select
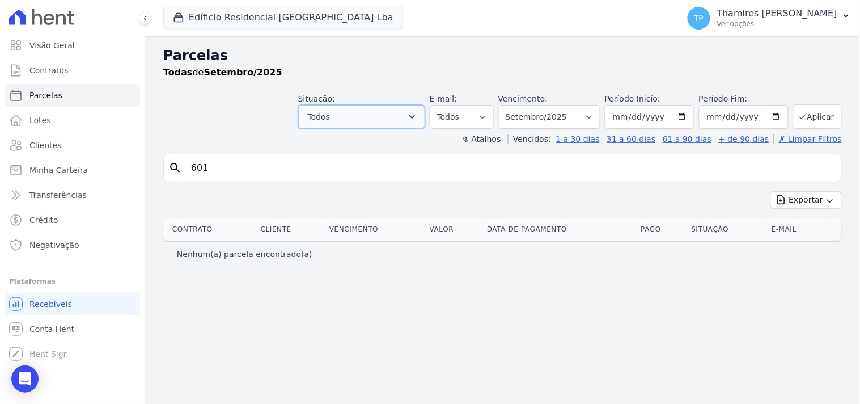
click at [355, 111] on button "Todos" at bounding box center [361, 117] width 127 height 24
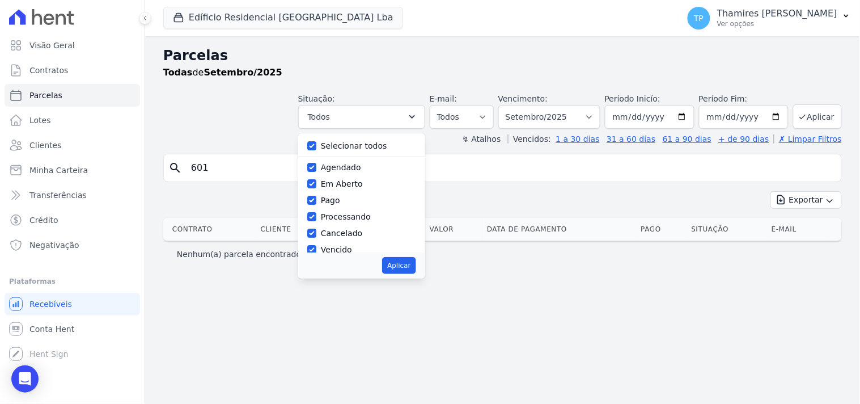
click at [242, 170] on input "601" at bounding box center [510, 167] width 653 height 23
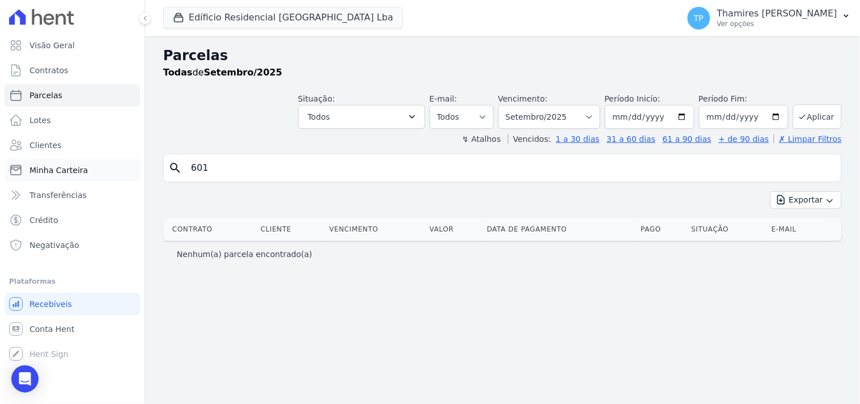
drag, startPoint x: 96, startPoint y: 177, endPoint x: 90, endPoint y: 177, distance: 6.8
click at [90, 177] on div "Visão Geral Contratos [GEOGRAPHIC_DATA] Lotes Clientes Minha Carteira Transferê…" at bounding box center [430, 202] width 860 height 404
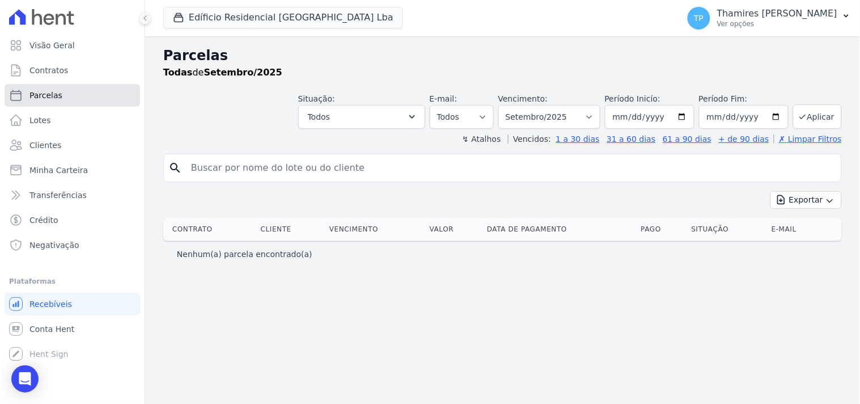
click at [74, 101] on link "Parcelas" at bounding box center [72, 95] width 135 height 23
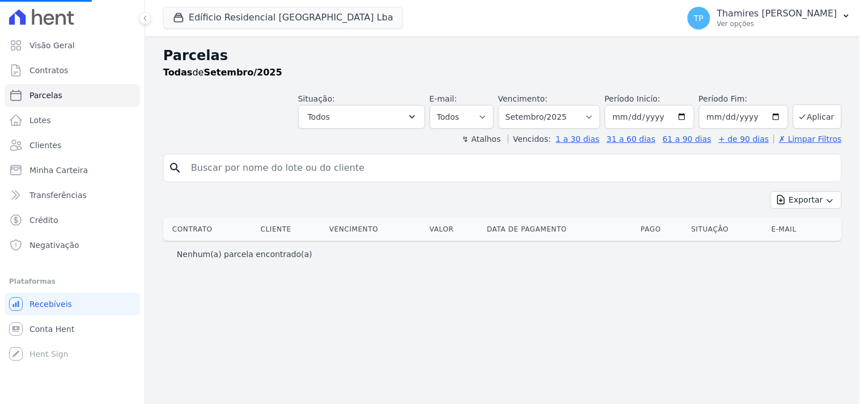
select select
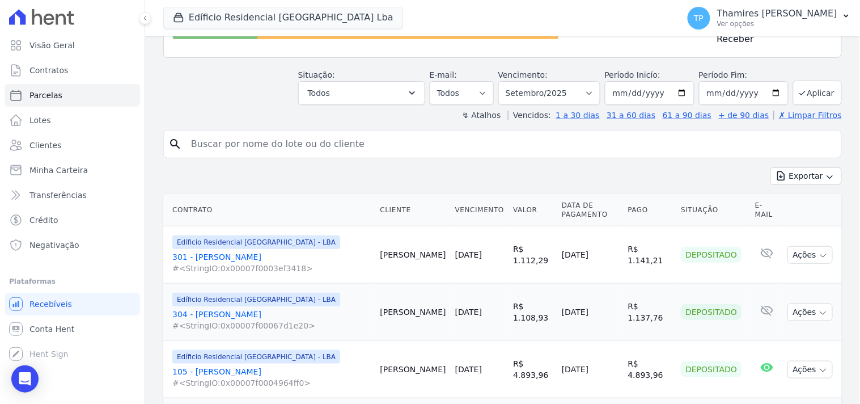
scroll to position [126, 0]
click at [232, 250] on link "301 - [PERSON_NAME] #<StringIO:0x00007f0003ef3418>" at bounding box center [271, 261] width 199 height 23
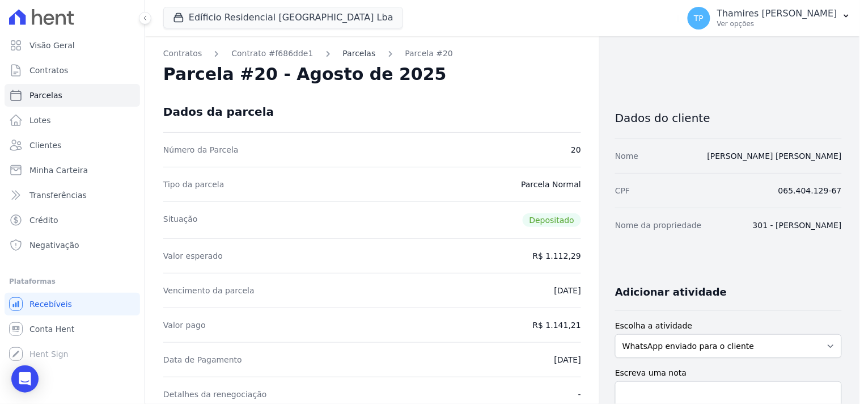
click at [349, 54] on link "Parcelas" at bounding box center [359, 54] width 33 height 12
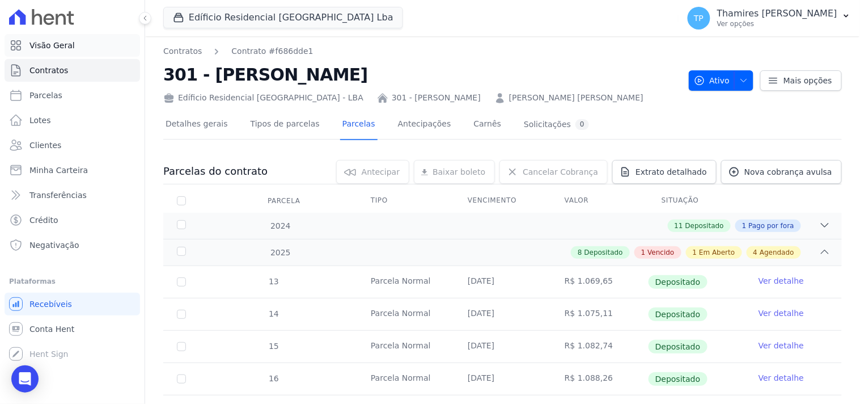
click at [15, 48] on icon at bounding box center [16, 46] width 14 height 14
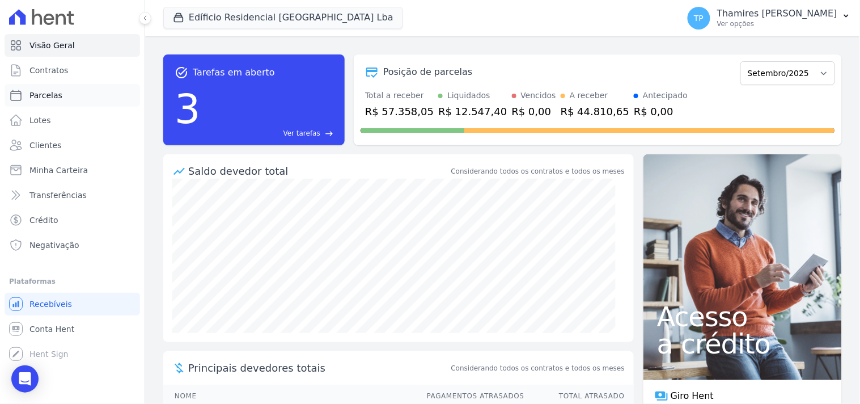
click at [80, 98] on link "Parcelas" at bounding box center [72, 95] width 135 height 23
select select
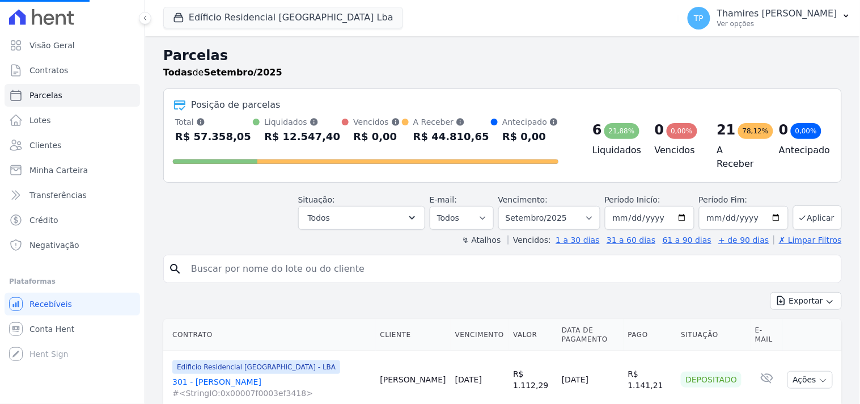
scroll to position [41, 0]
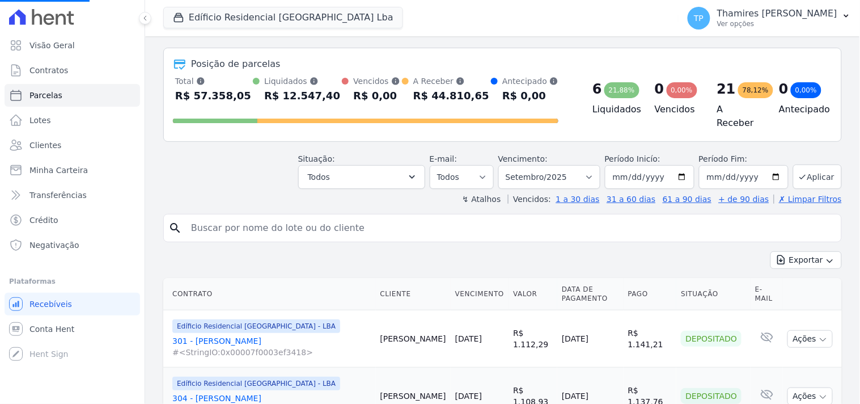
select select
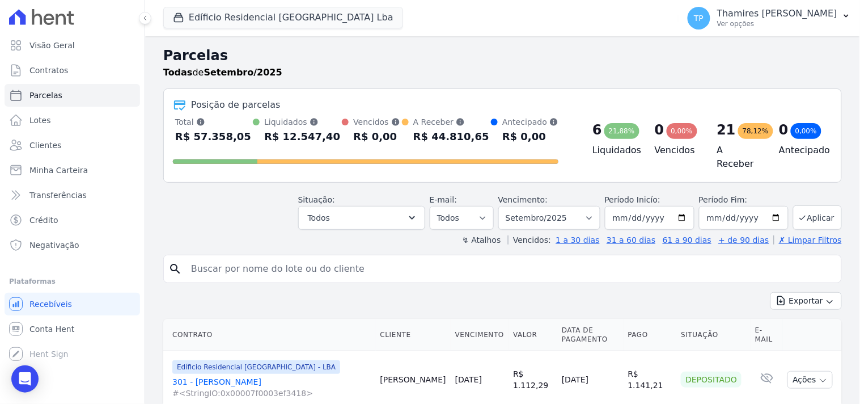
scroll to position [63, 0]
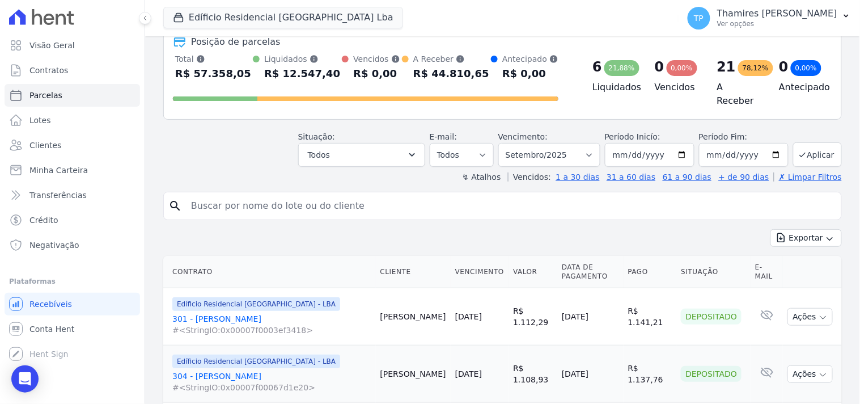
click at [214, 315] on link "301 - [PERSON_NAME] #<StringIO:0x00007f0003ef3418>" at bounding box center [271, 324] width 199 height 23
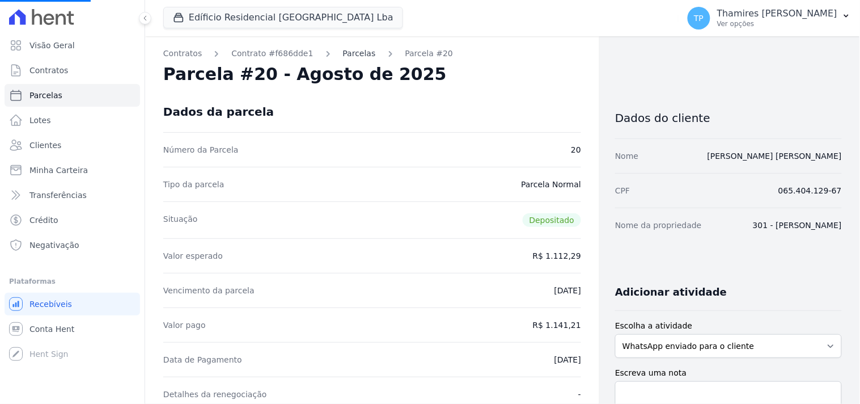
click at [343, 53] on link "Parcelas" at bounding box center [359, 54] width 33 height 12
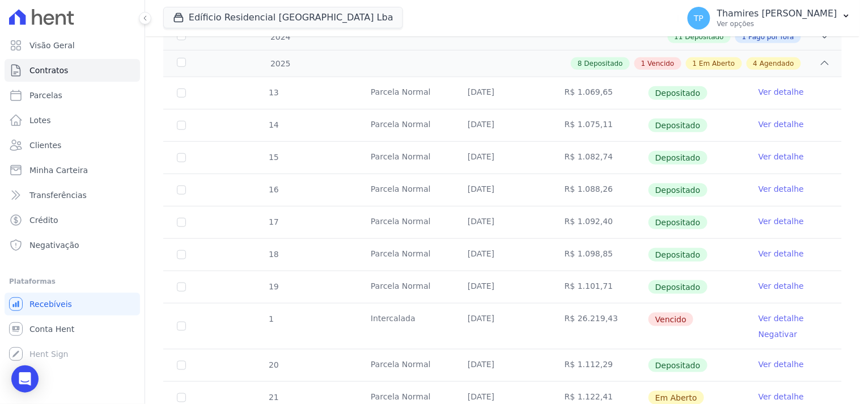
scroll to position [252, 0]
